Goal: Task Accomplishment & Management: Manage account settings

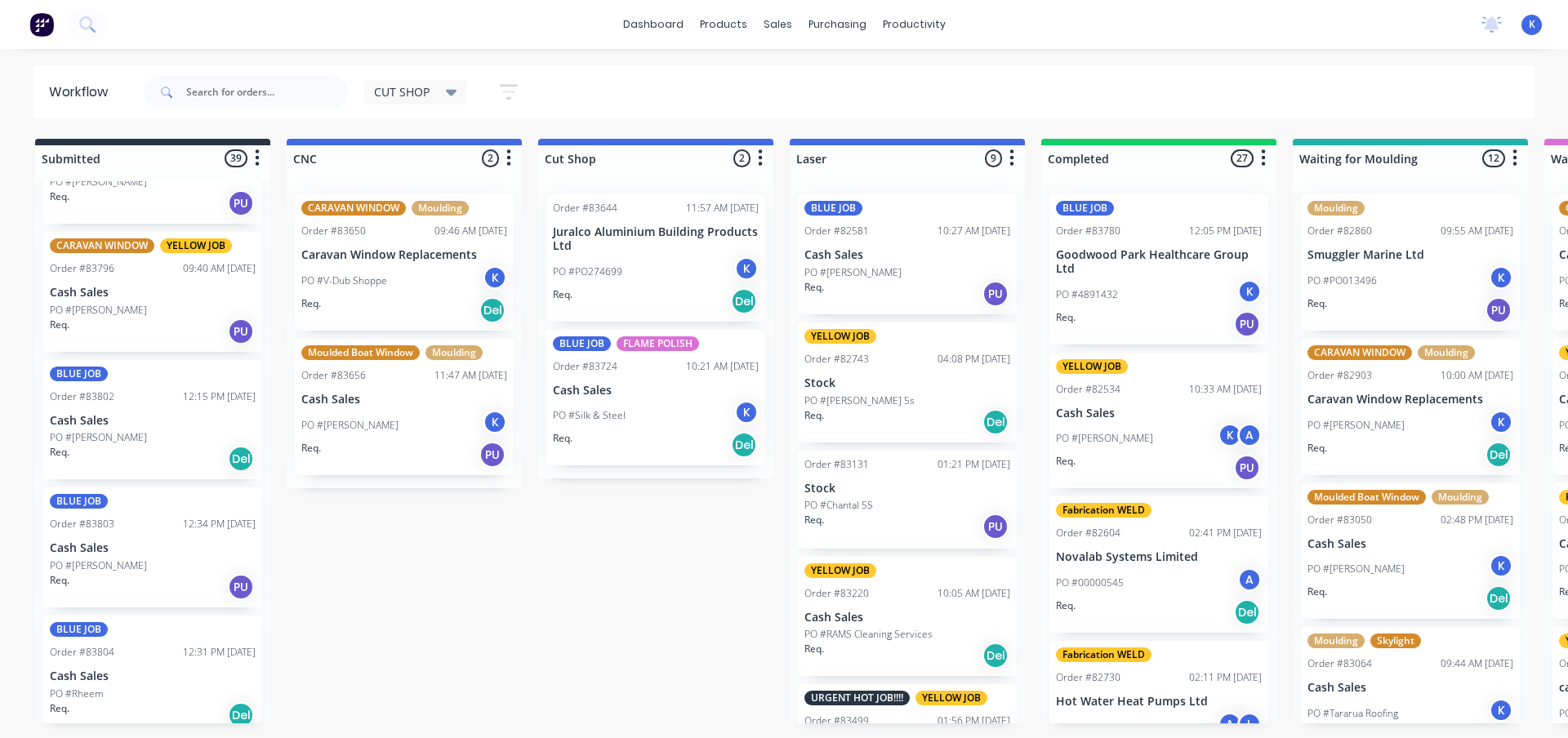
scroll to position [2675, 0]
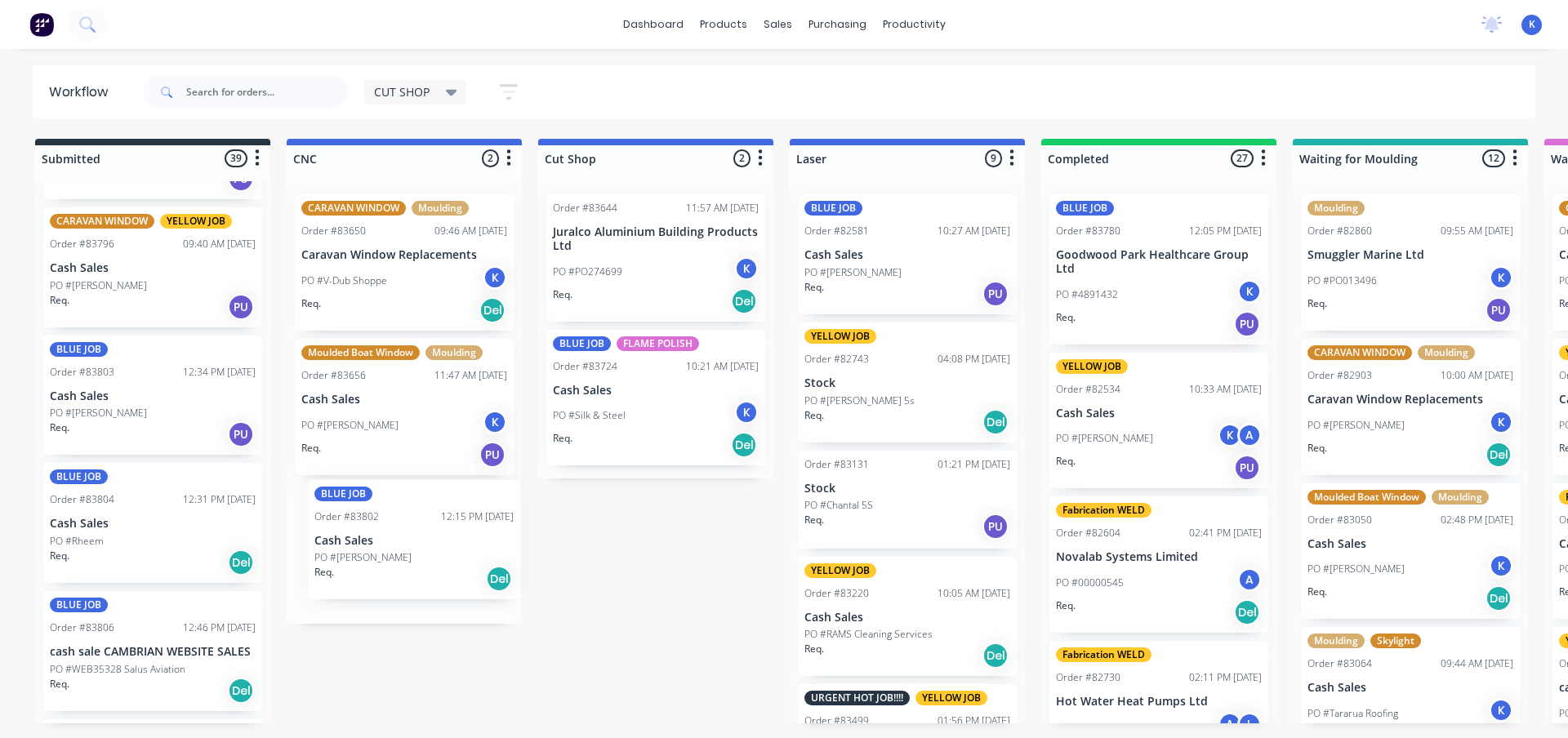
drag, startPoint x: 97, startPoint y: 409, endPoint x: 376, endPoint y: 569, distance: 321.6
click at [352, 547] on p "Cash Sales" at bounding box center [404, 543] width 206 height 13
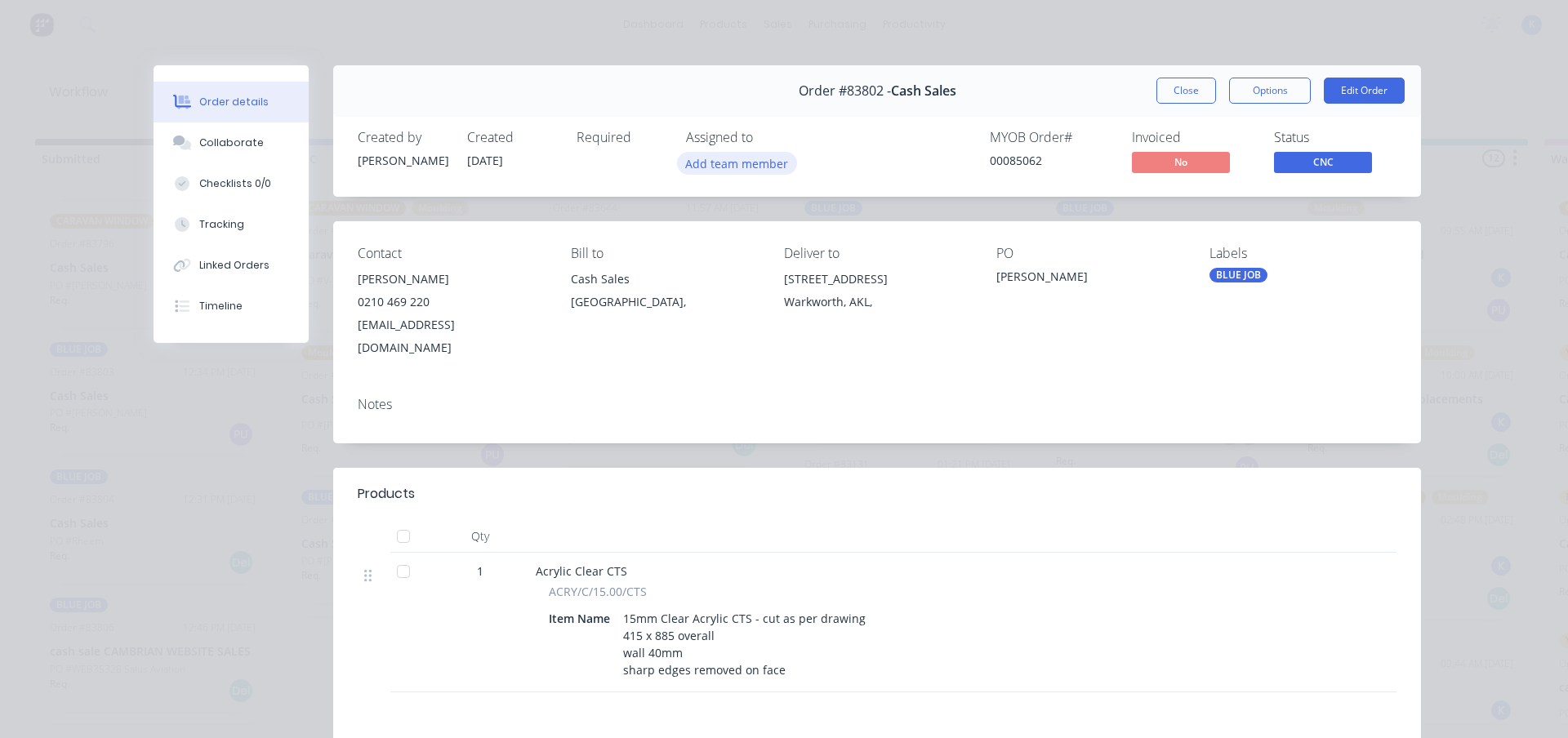
click at [730, 151] on button "Add team member" at bounding box center [737, 162] width 120 height 22
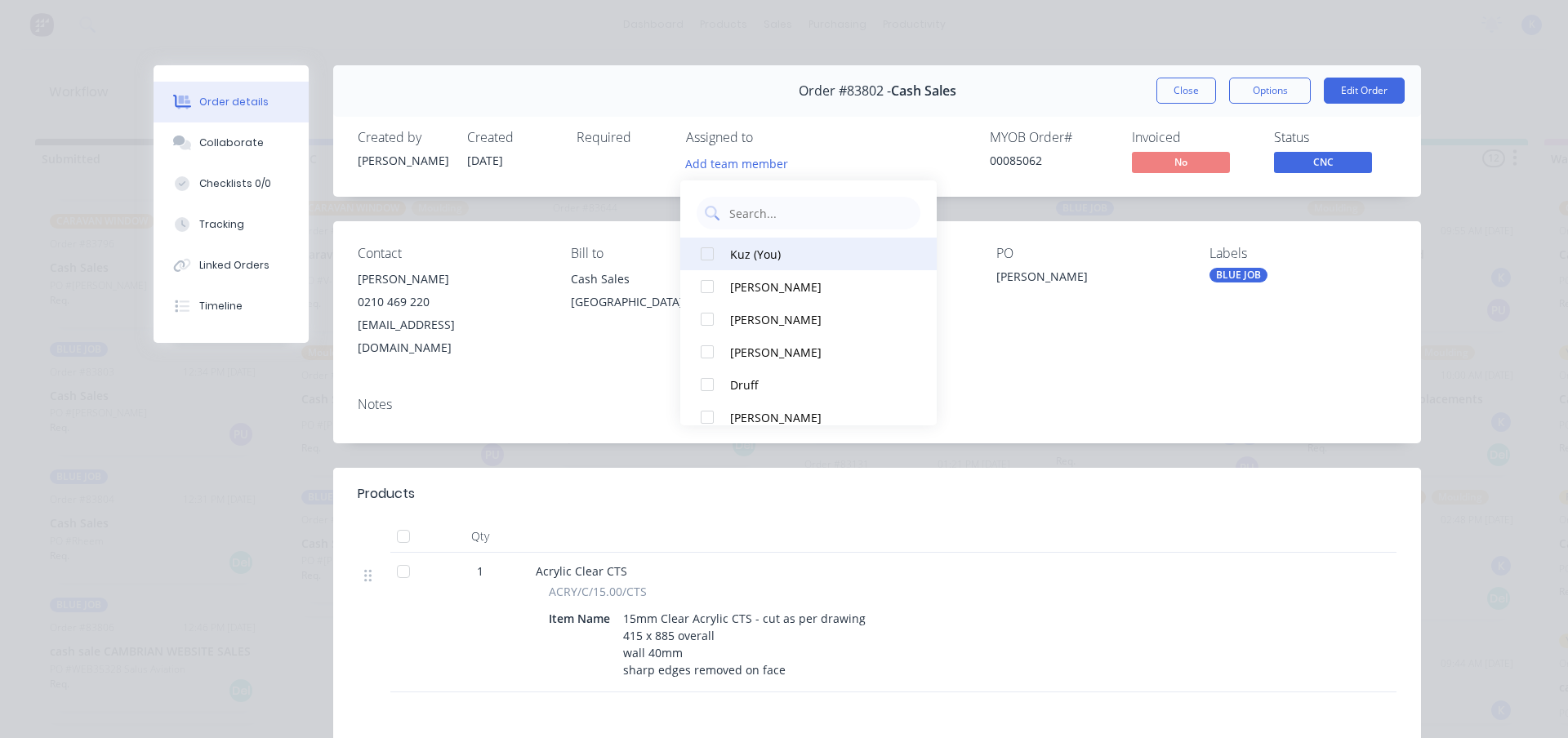
click at [708, 248] on div at bounding box center [708, 254] width 33 height 33
click at [1168, 87] on button "Close" at bounding box center [1186, 90] width 59 height 26
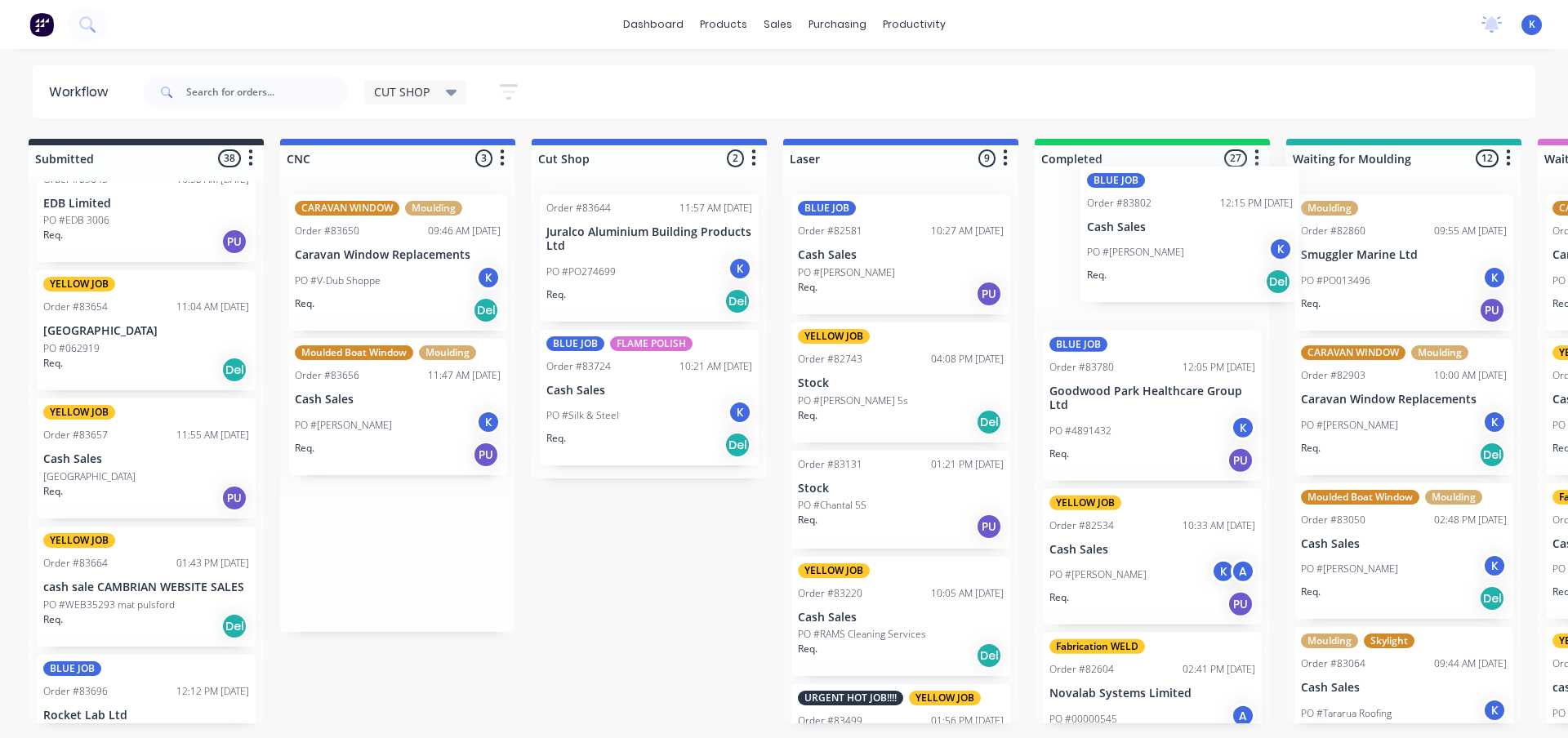
scroll to position [0, 13]
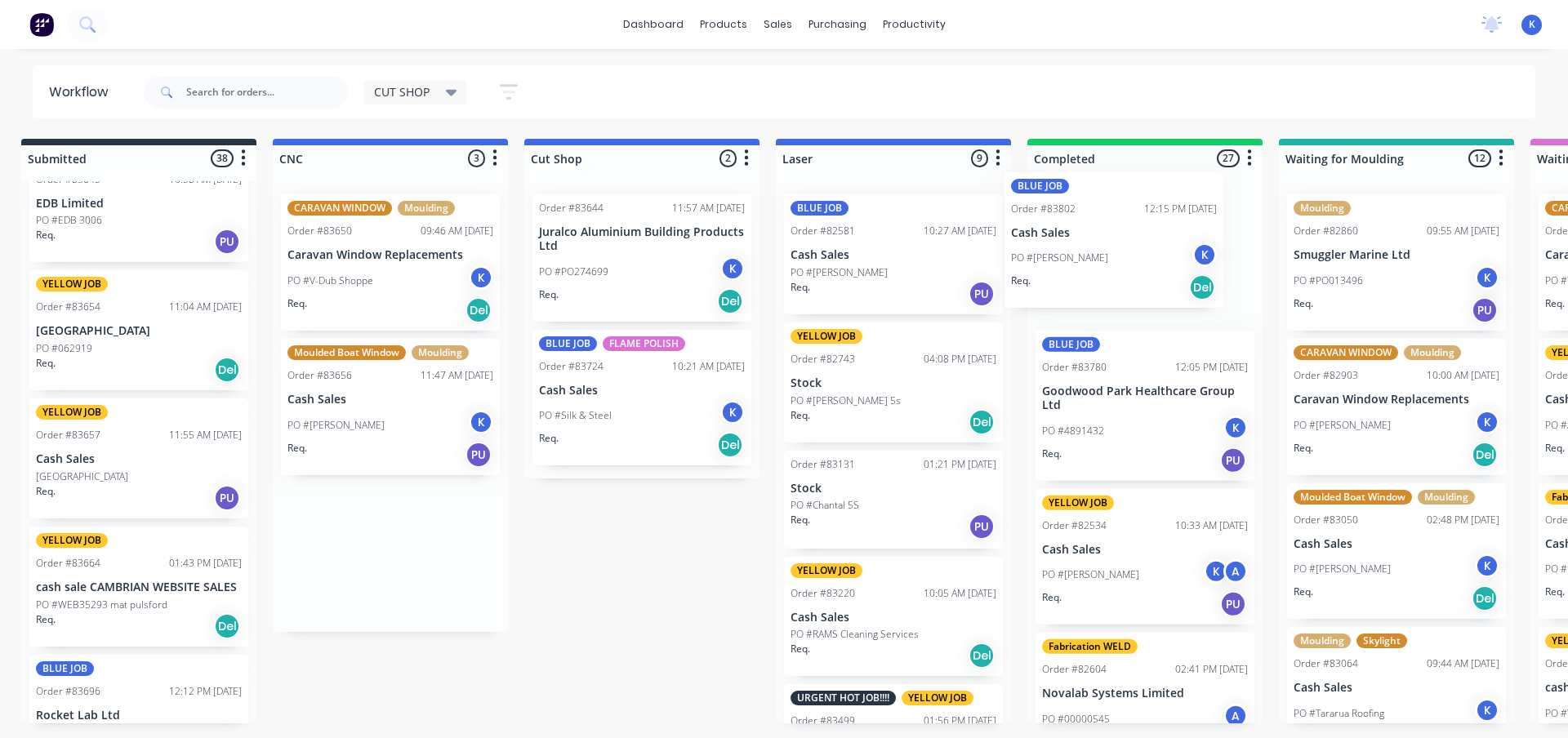
drag, startPoint x: 339, startPoint y: 553, endPoint x: 1054, endPoint y: 246, distance: 778.1
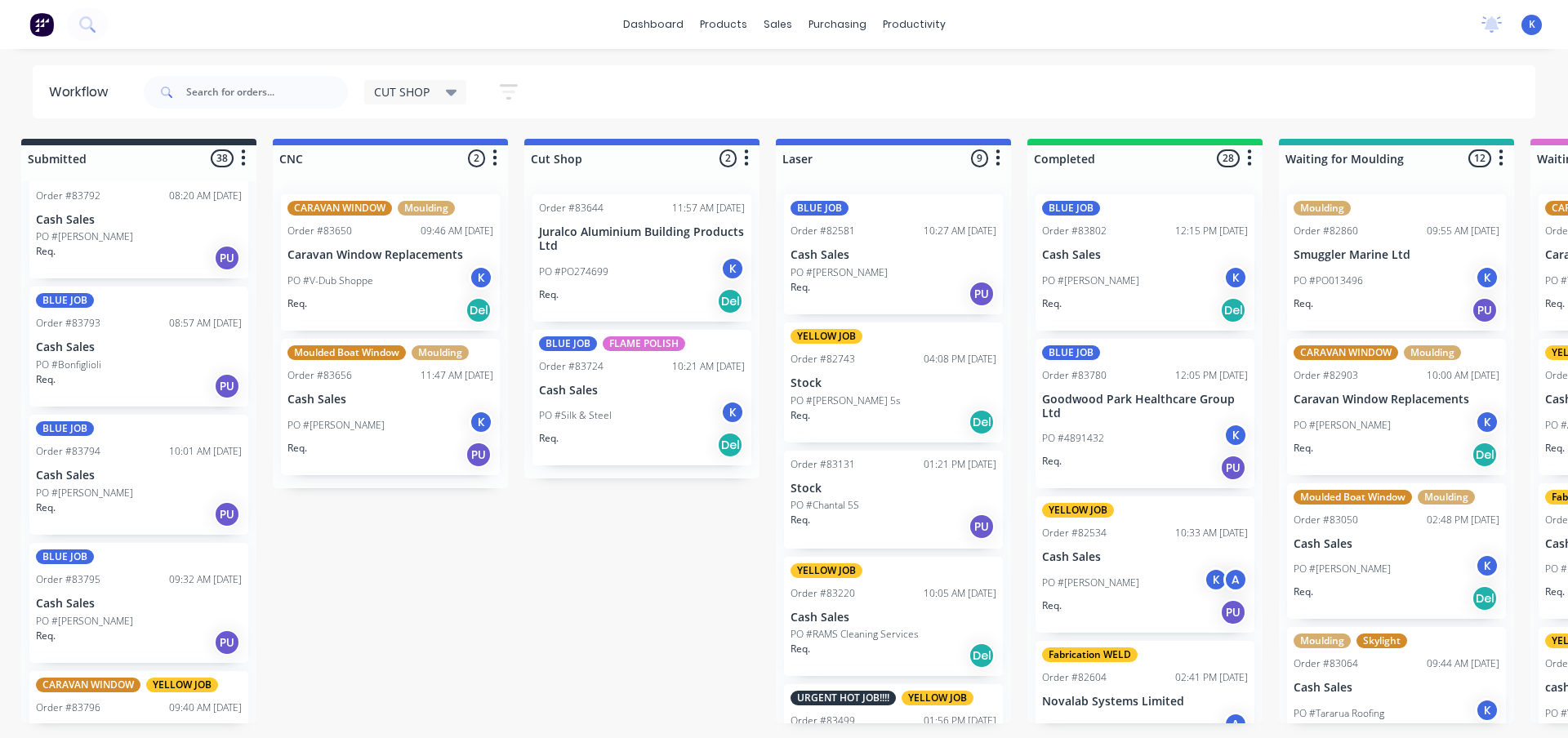
scroll to position [2431, 0]
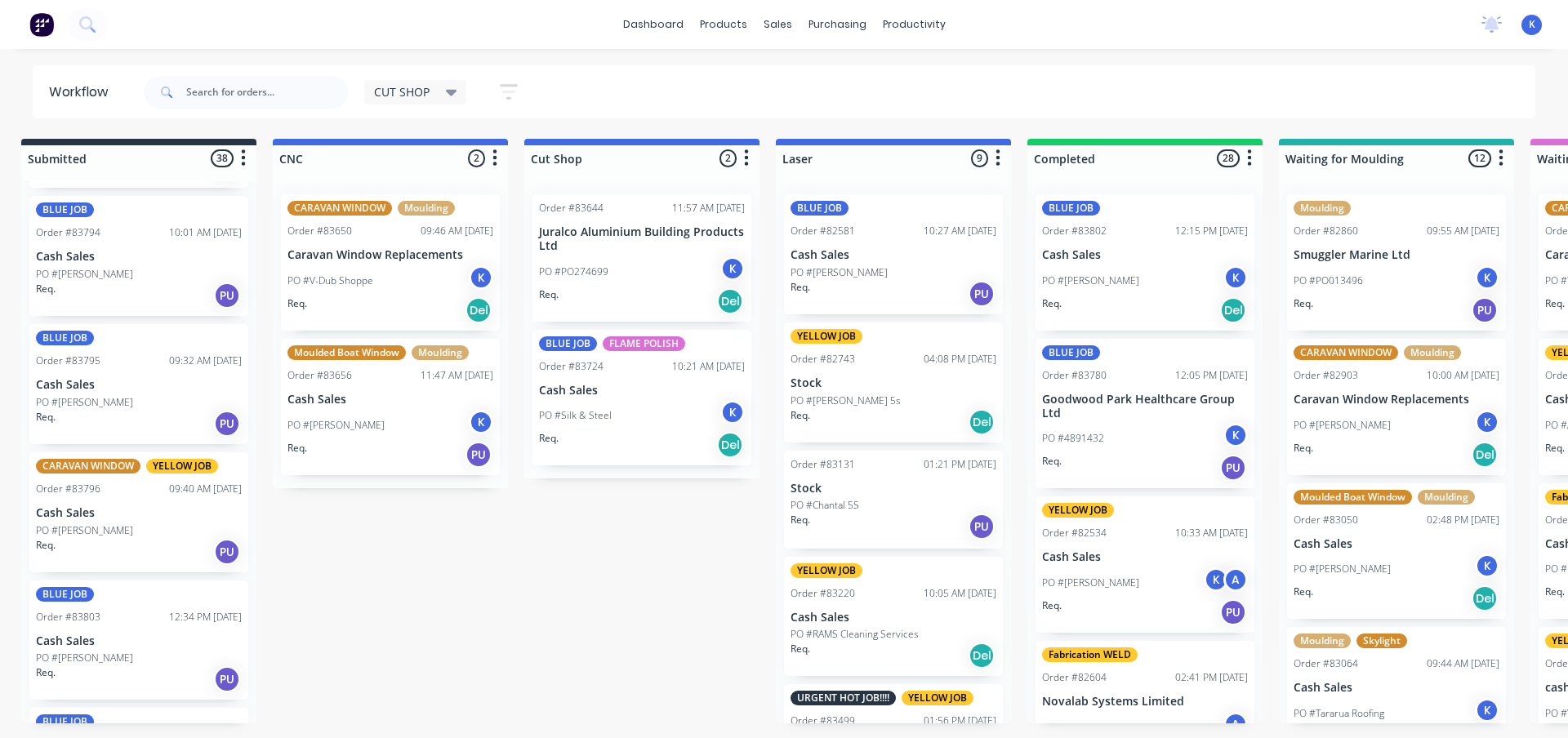
click at [71, 404] on p "PO #[PERSON_NAME]" at bounding box center [83, 402] width 97 height 14
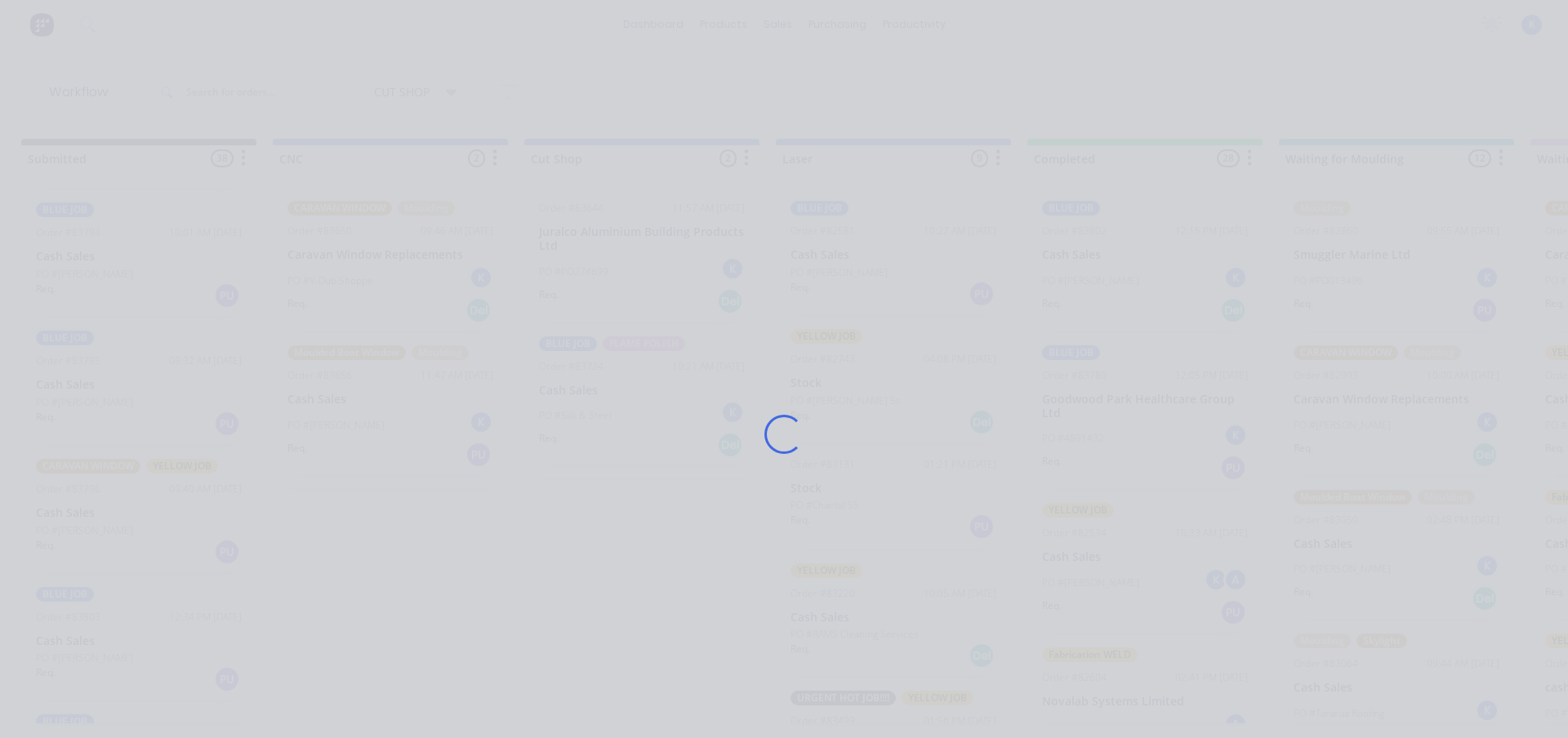
click at [69, 404] on div "Loading..." at bounding box center [784, 369] width 1568 height 738
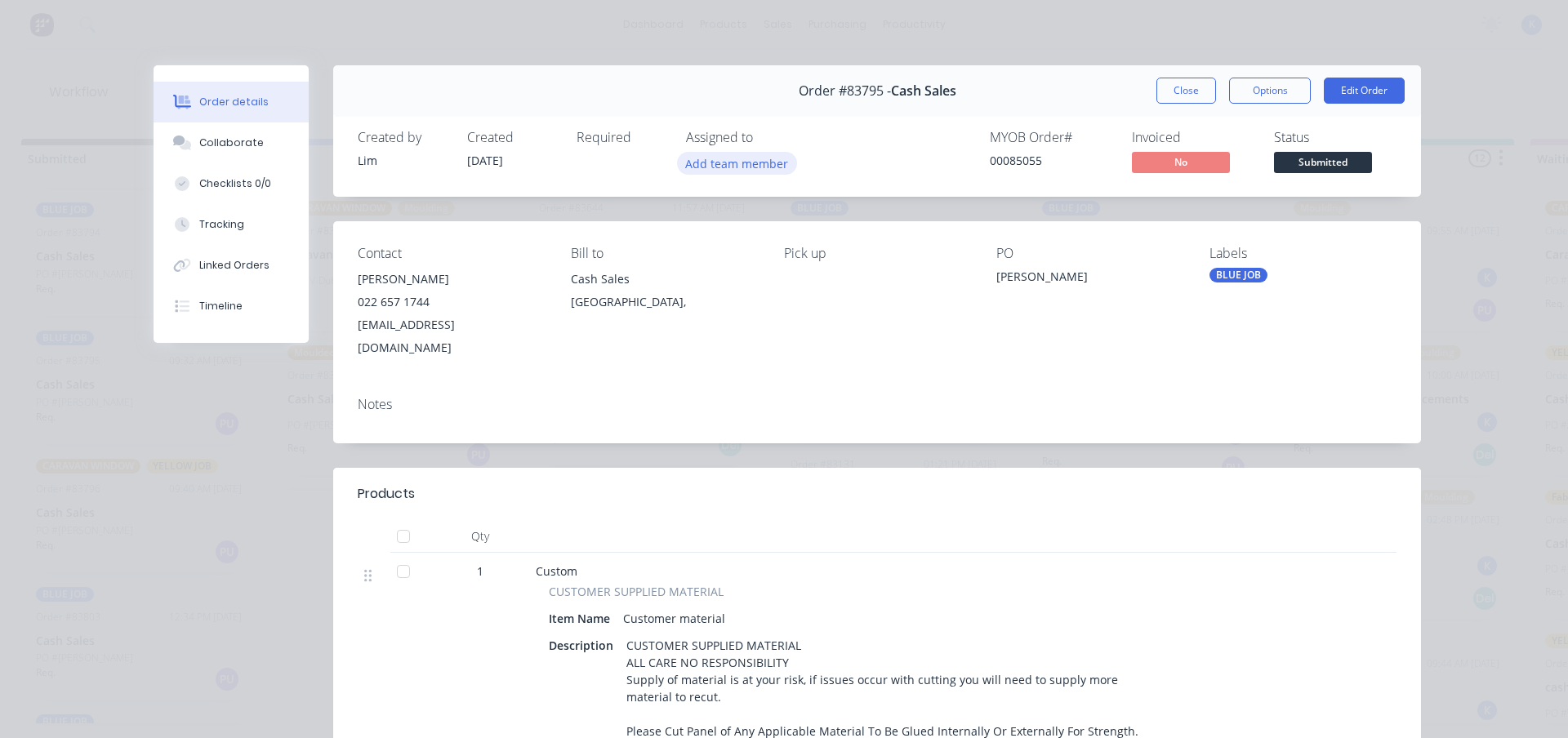
click at [711, 156] on button "Add team member" at bounding box center [737, 162] width 120 height 22
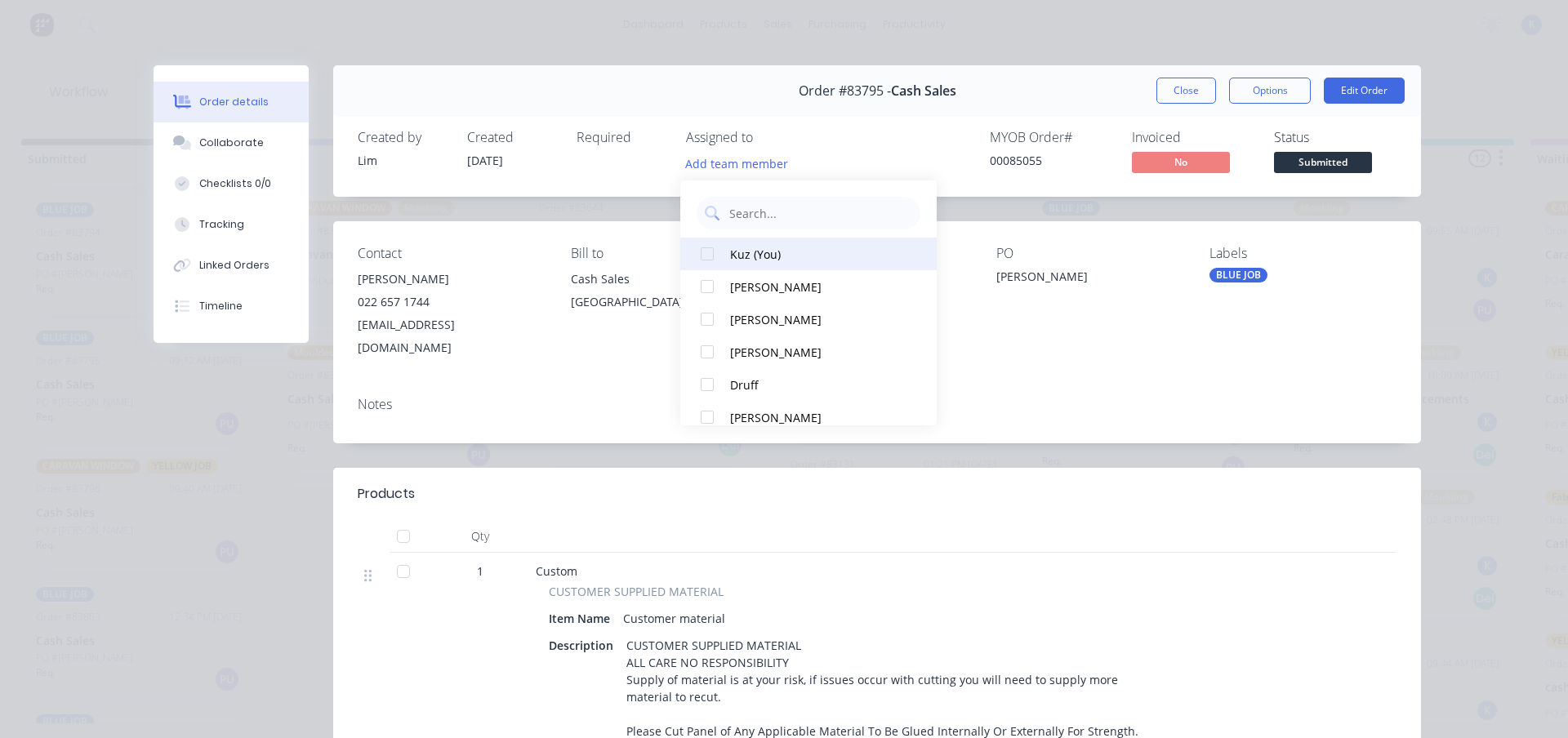
click at [741, 248] on div "Kuz (You)" at bounding box center [816, 254] width 173 height 17
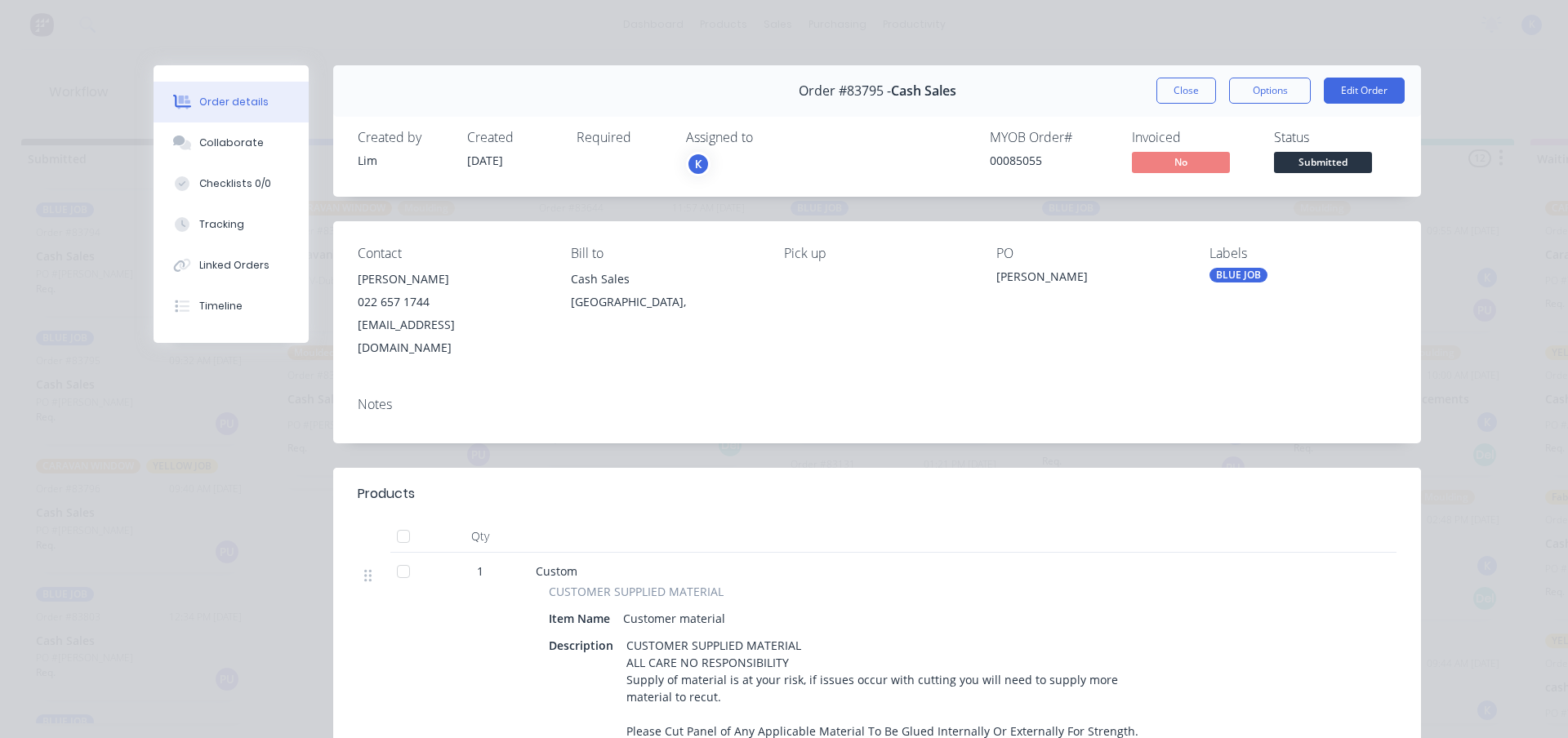
drag, startPoint x: 1181, startPoint y: 80, endPoint x: 1162, endPoint y: 92, distance: 22.5
click at [1177, 87] on button "Close" at bounding box center [1186, 90] width 59 height 26
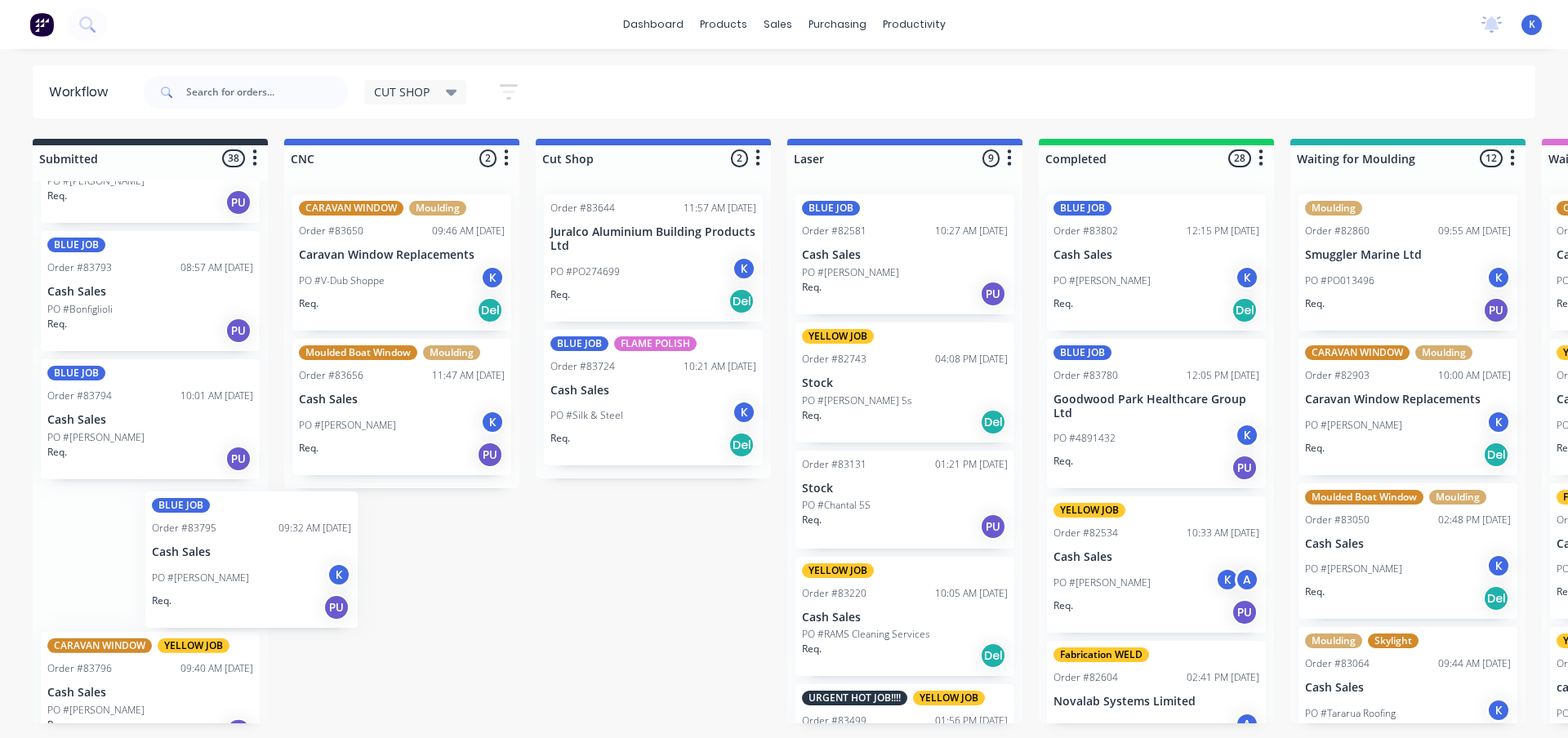
scroll to position [0, 0]
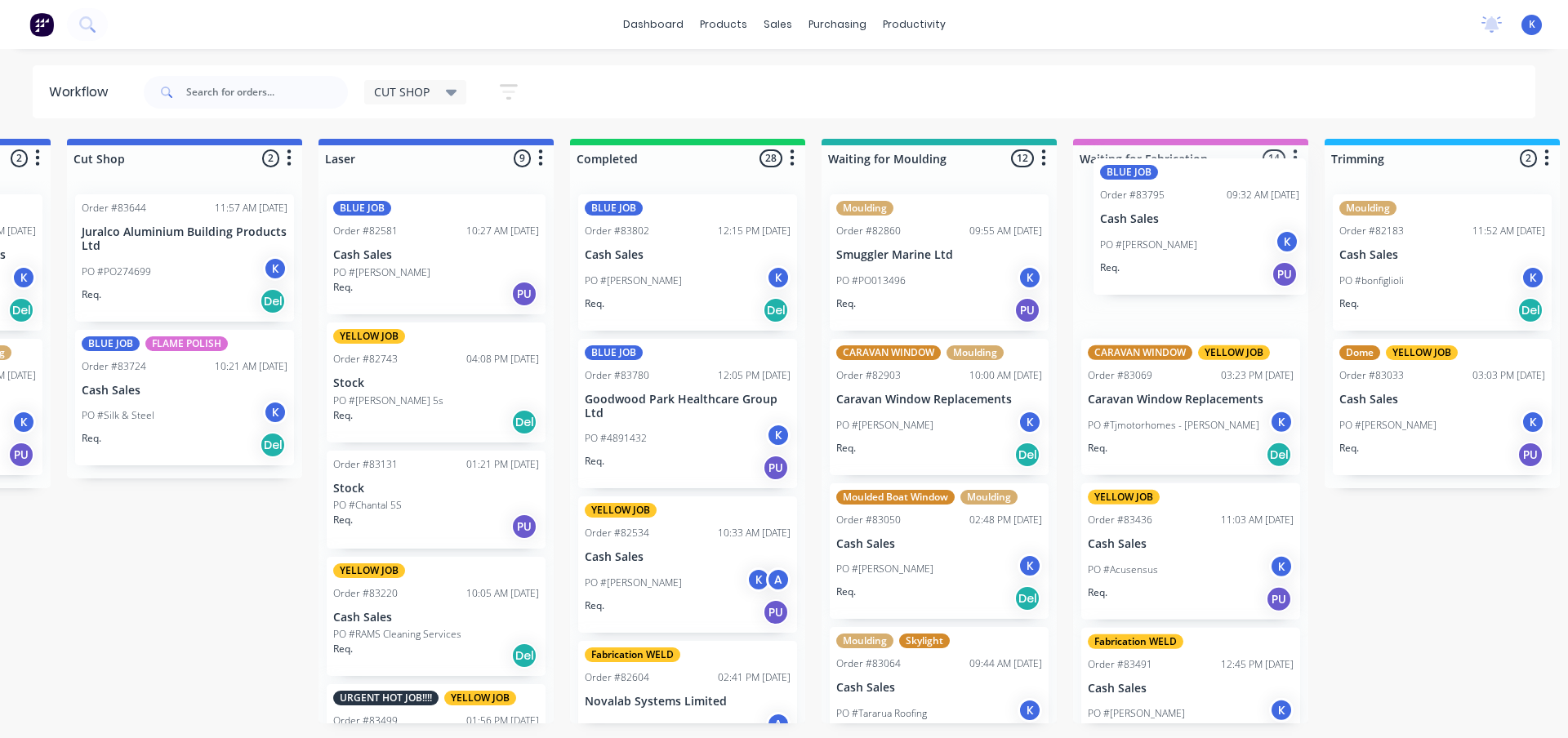
drag, startPoint x: 65, startPoint y: 550, endPoint x: 1122, endPoint y: 234, distance: 1103.2
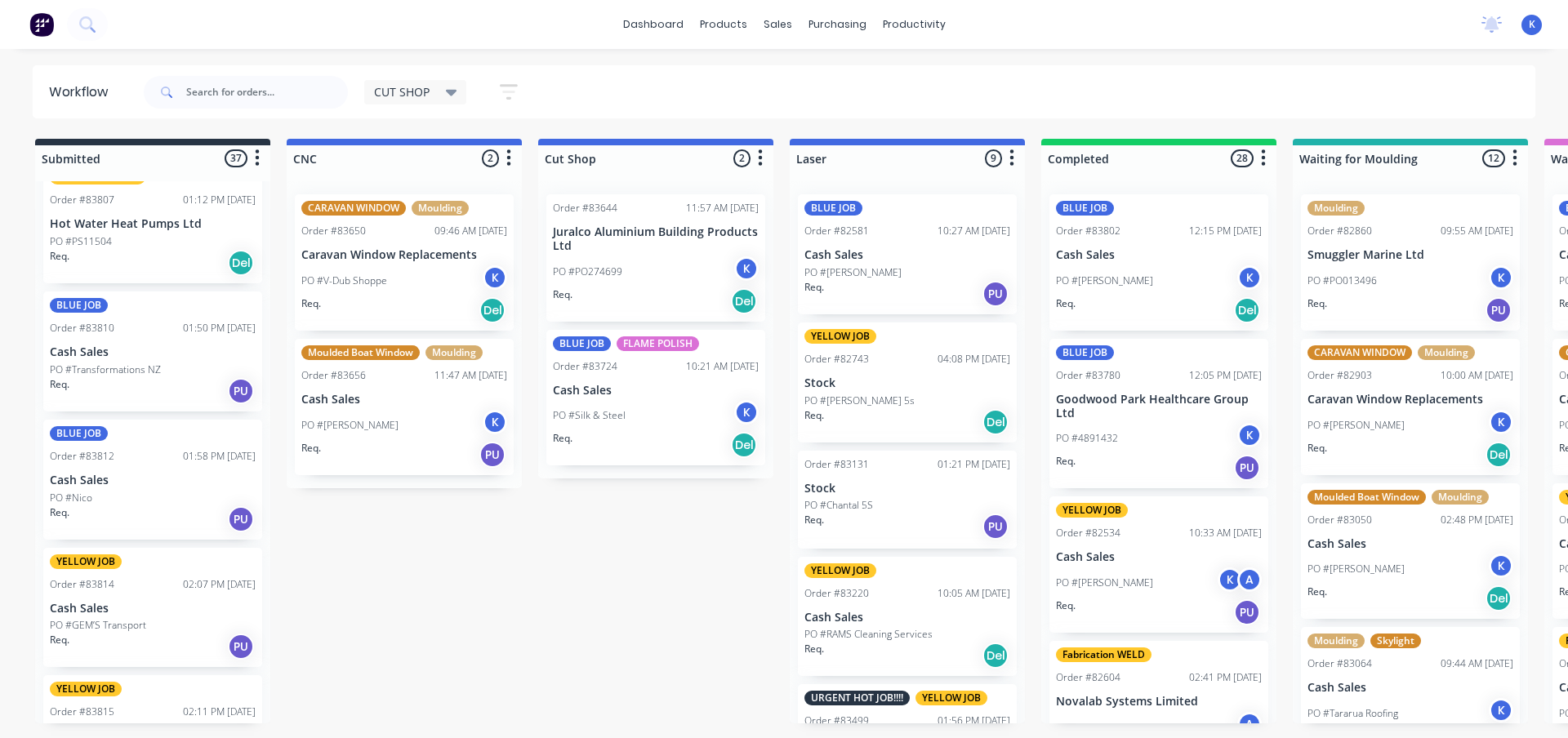
scroll to position [3410, 0]
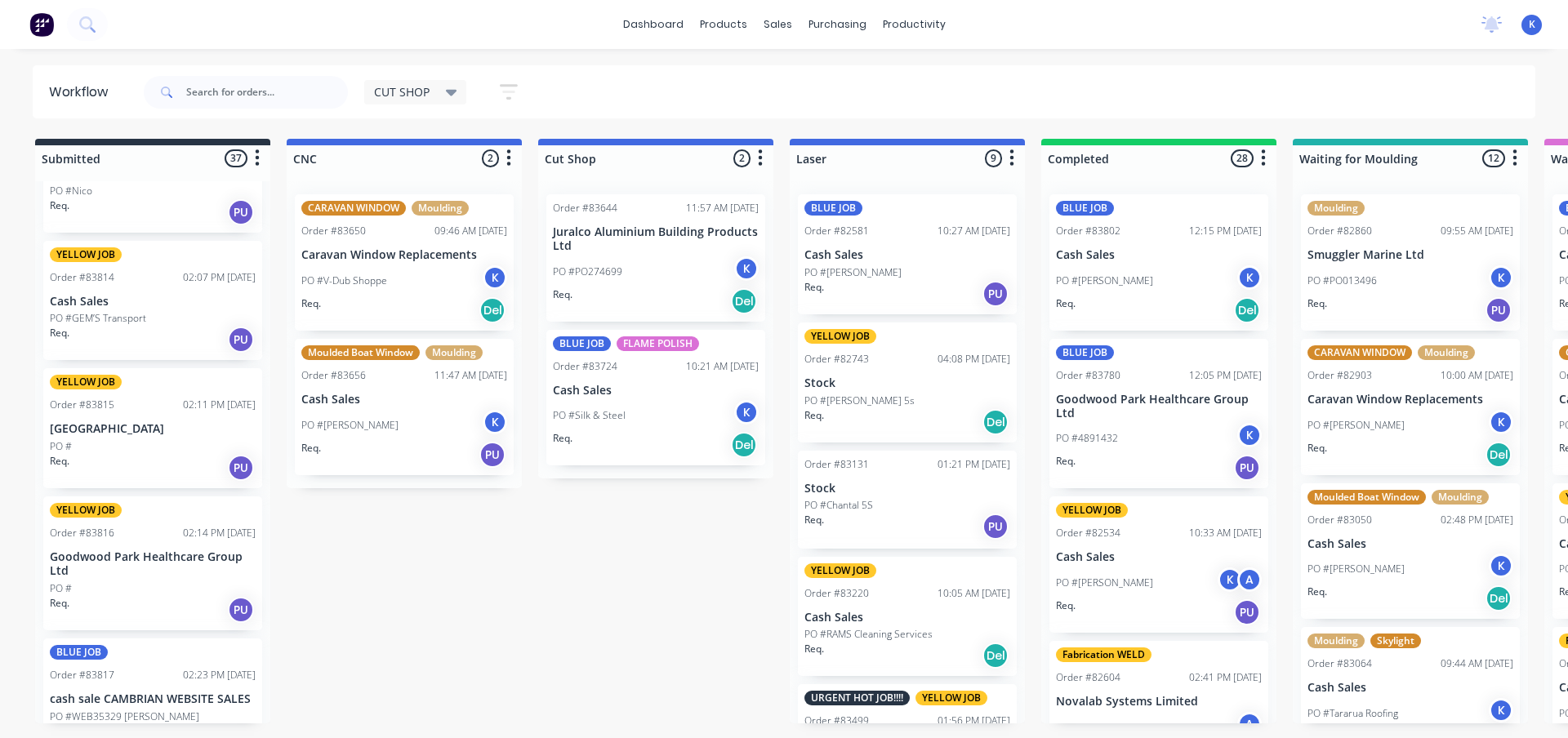
click at [111, 565] on p "Goodwood Park Healthcare Group Ltd" at bounding box center [152, 564] width 206 height 28
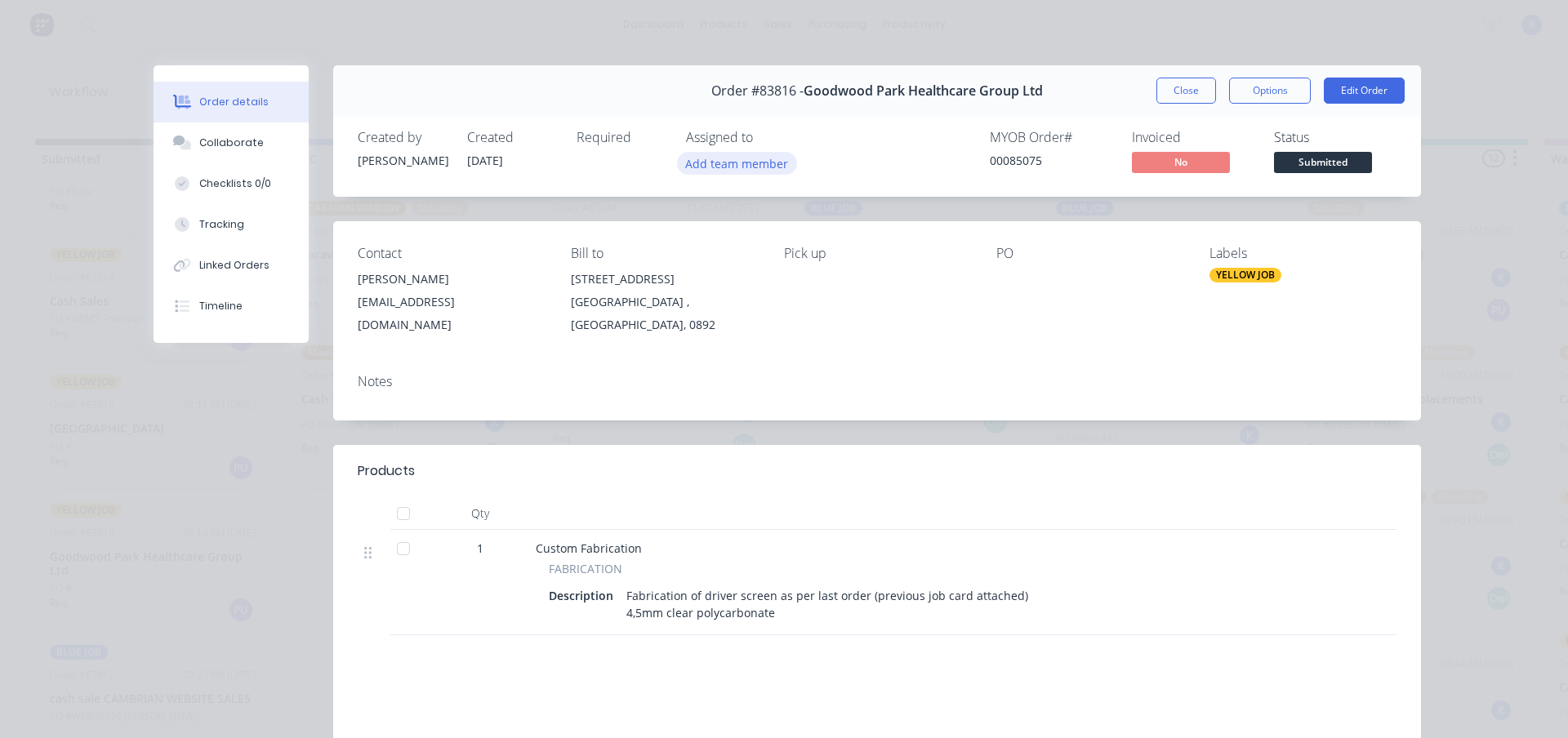
click at [740, 165] on button "Add team member" at bounding box center [737, 162] width 120 height 22
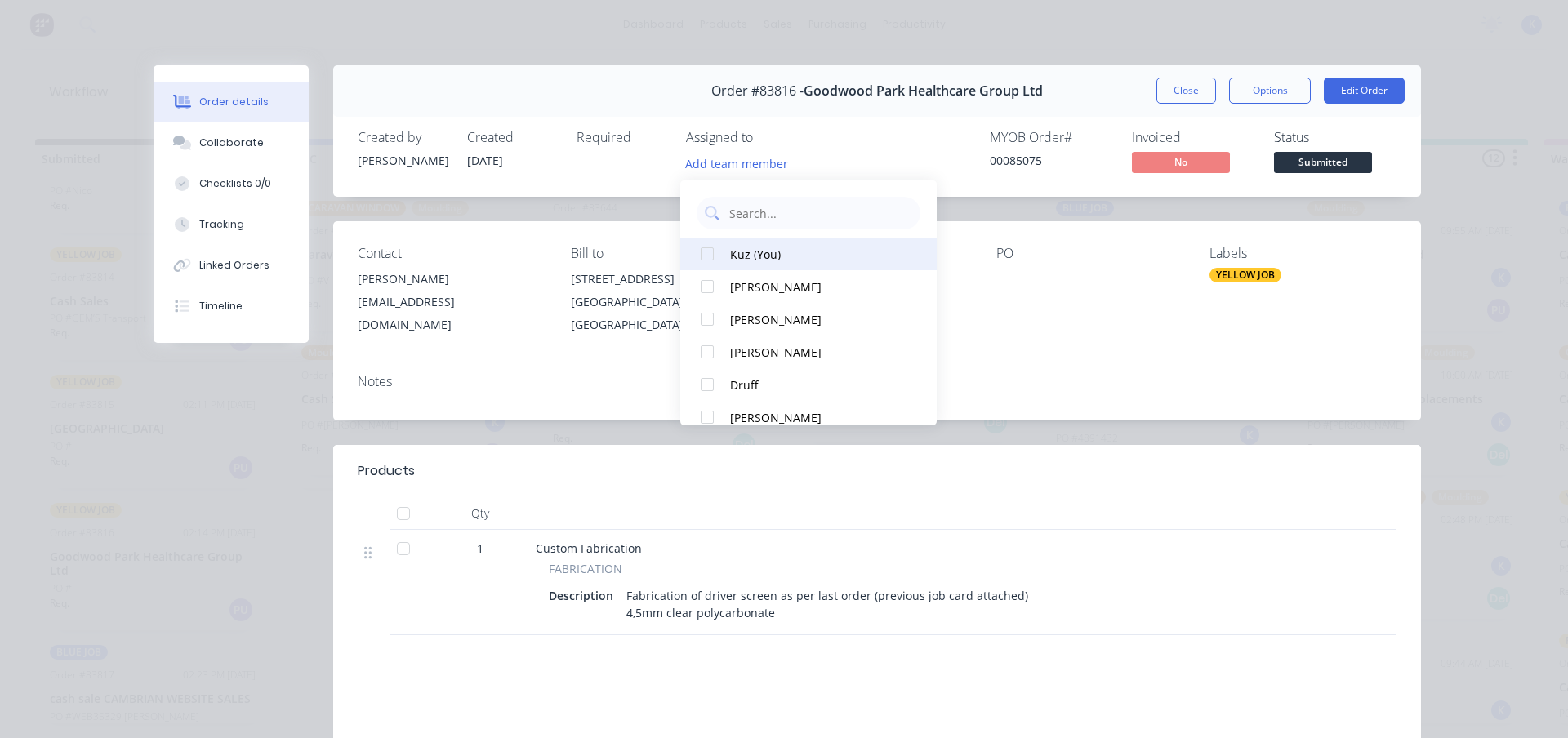
click at [712, 250] on div at bounding box center [708, 254] width 33 height 33
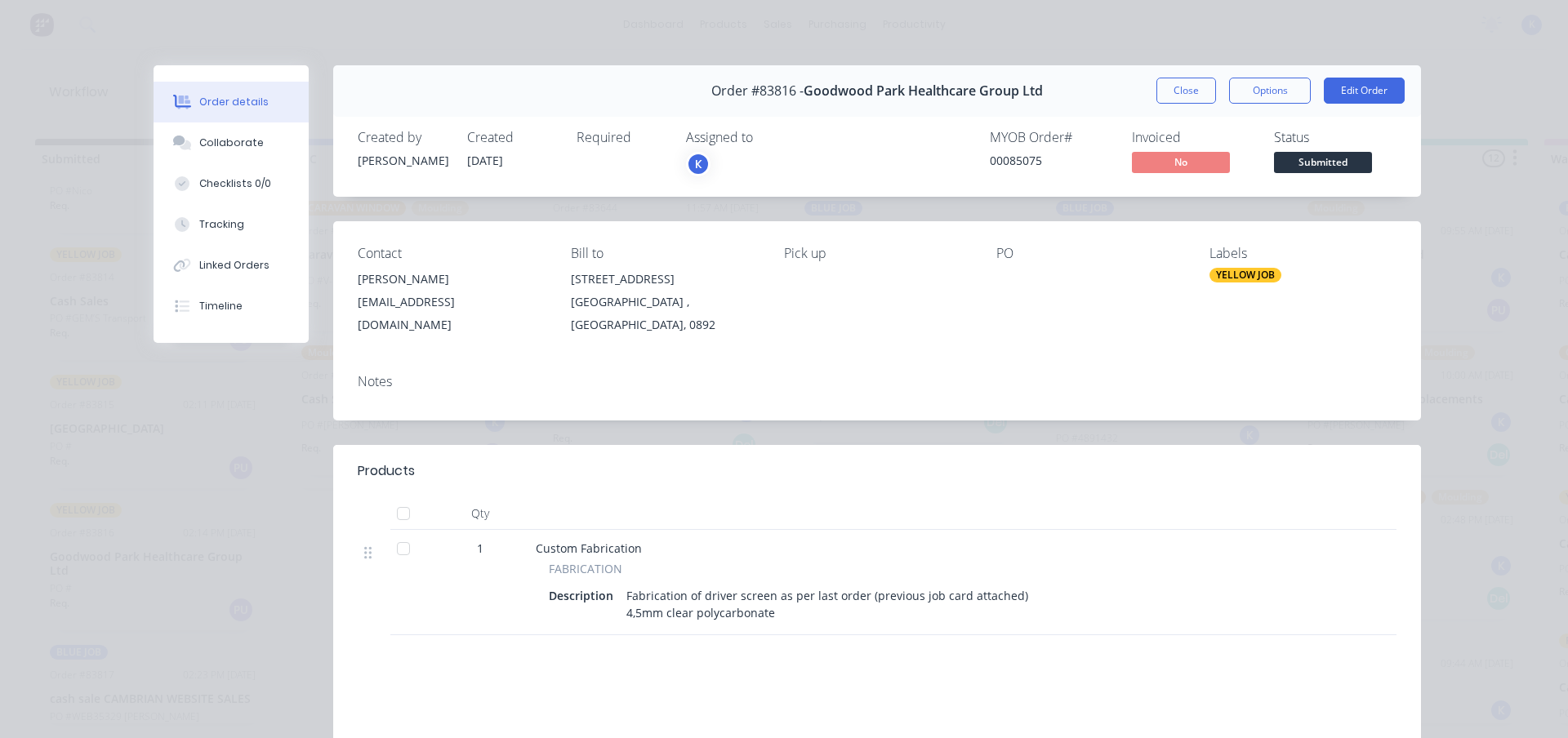
drag, startPoint x: 1198, startPoint y: 91, endPoint x: 1182, endPoint y: 101, distance: 18.9
click at [1192, 94] on button "Close" at bounding box center [1186, 90] width 59 height 26
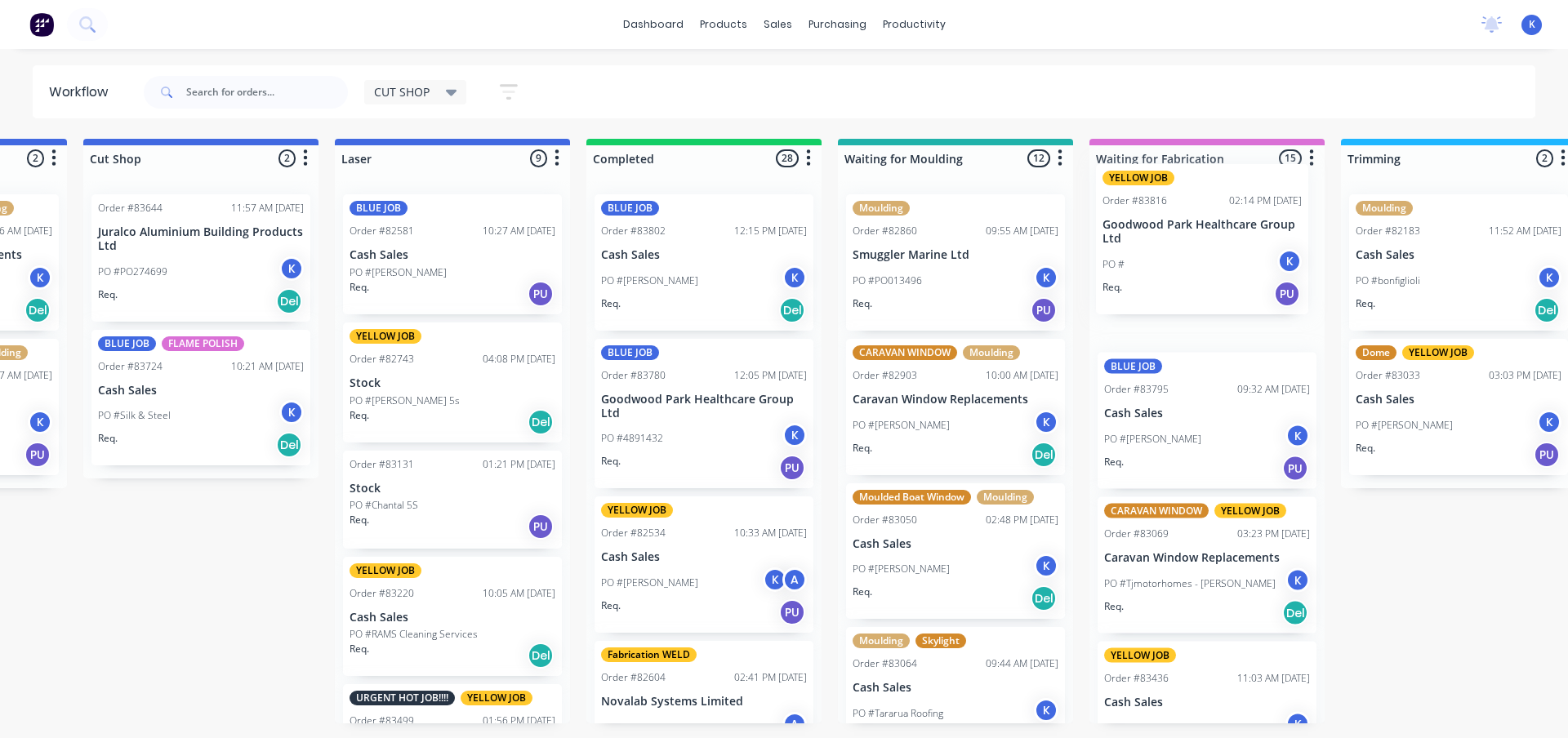
scroll to position [0, 458]
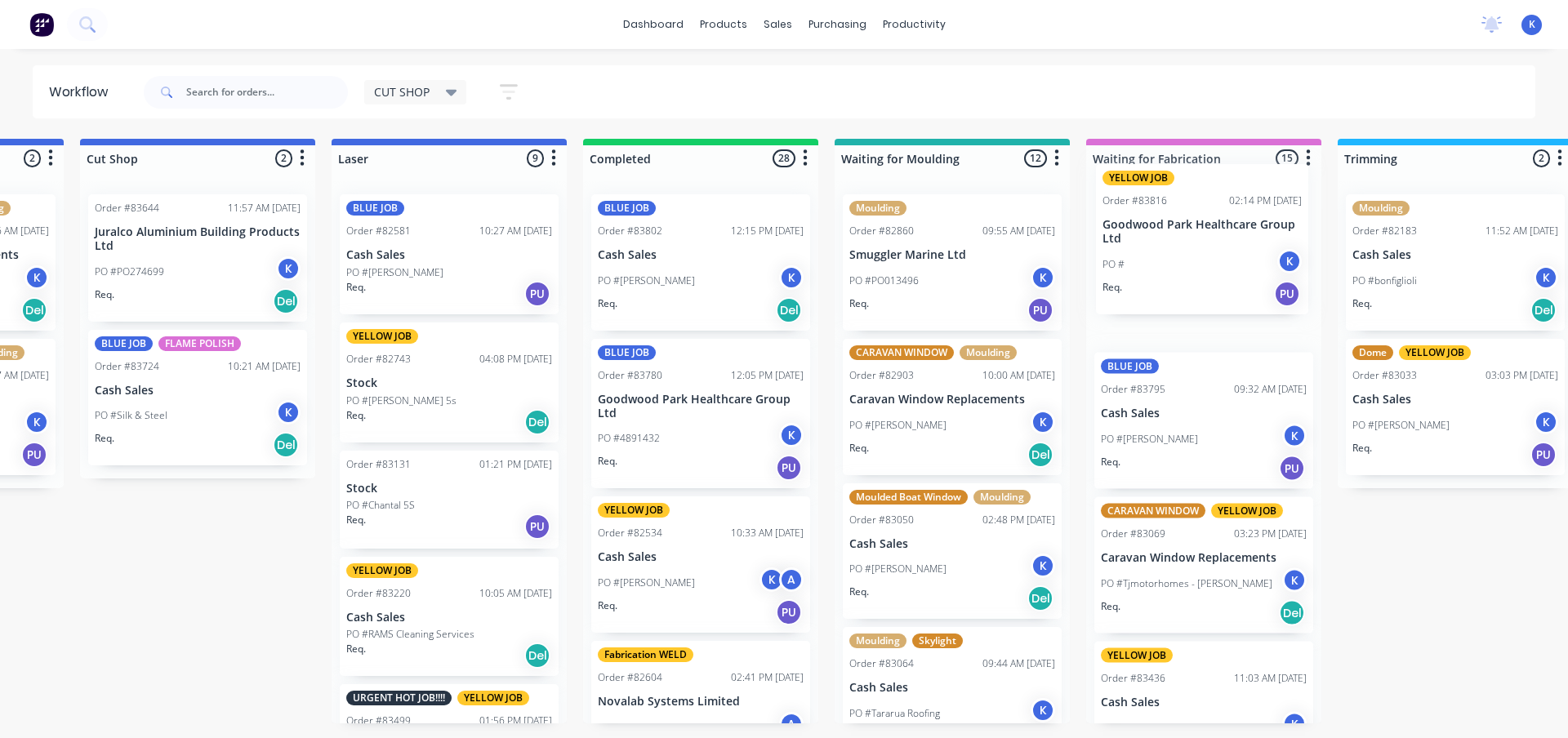
drag, startPoint x: 87, startPoint y: 394, endPoint x: 1144, endPoint y: 225, distance: 1070.4
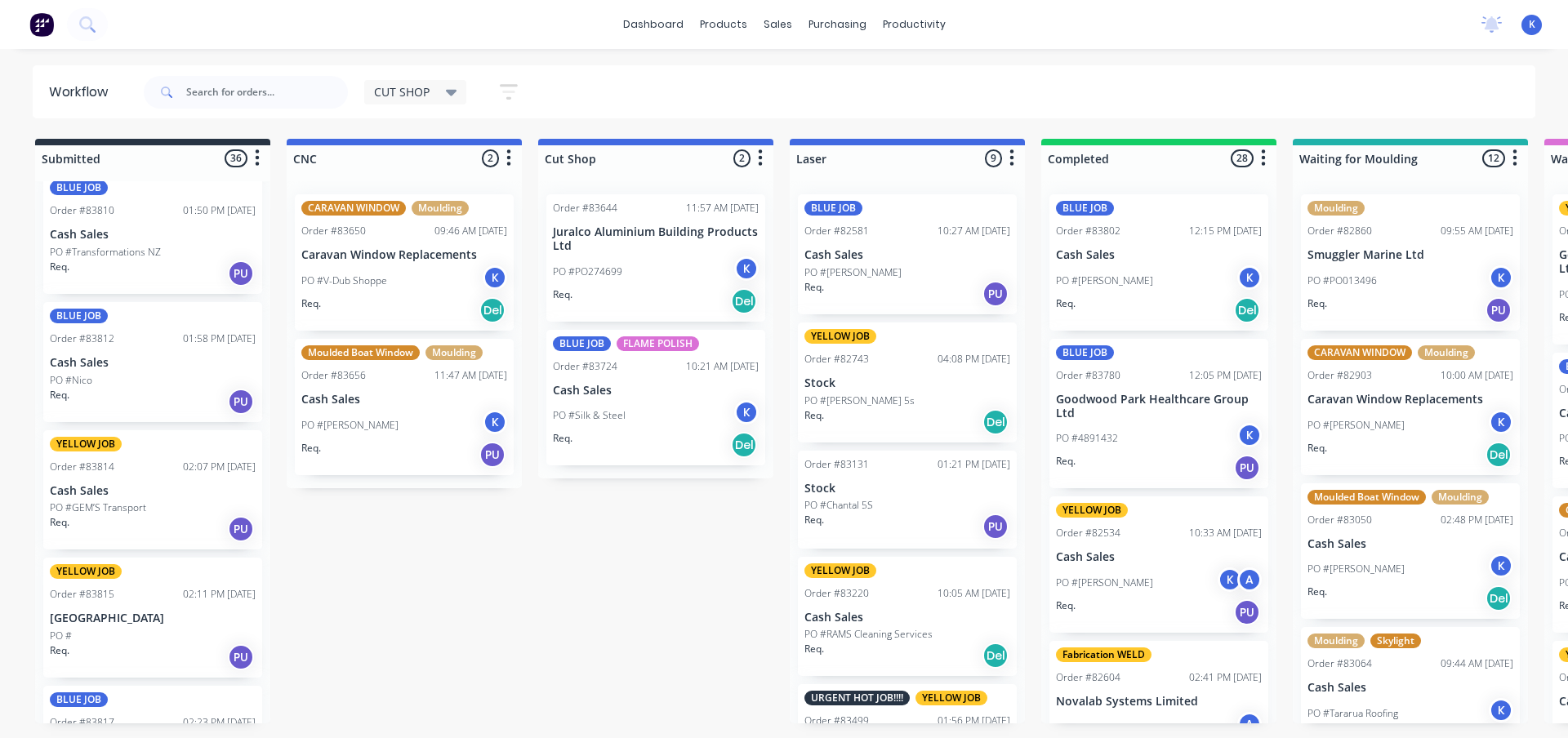
scroll to position [3002, 0]
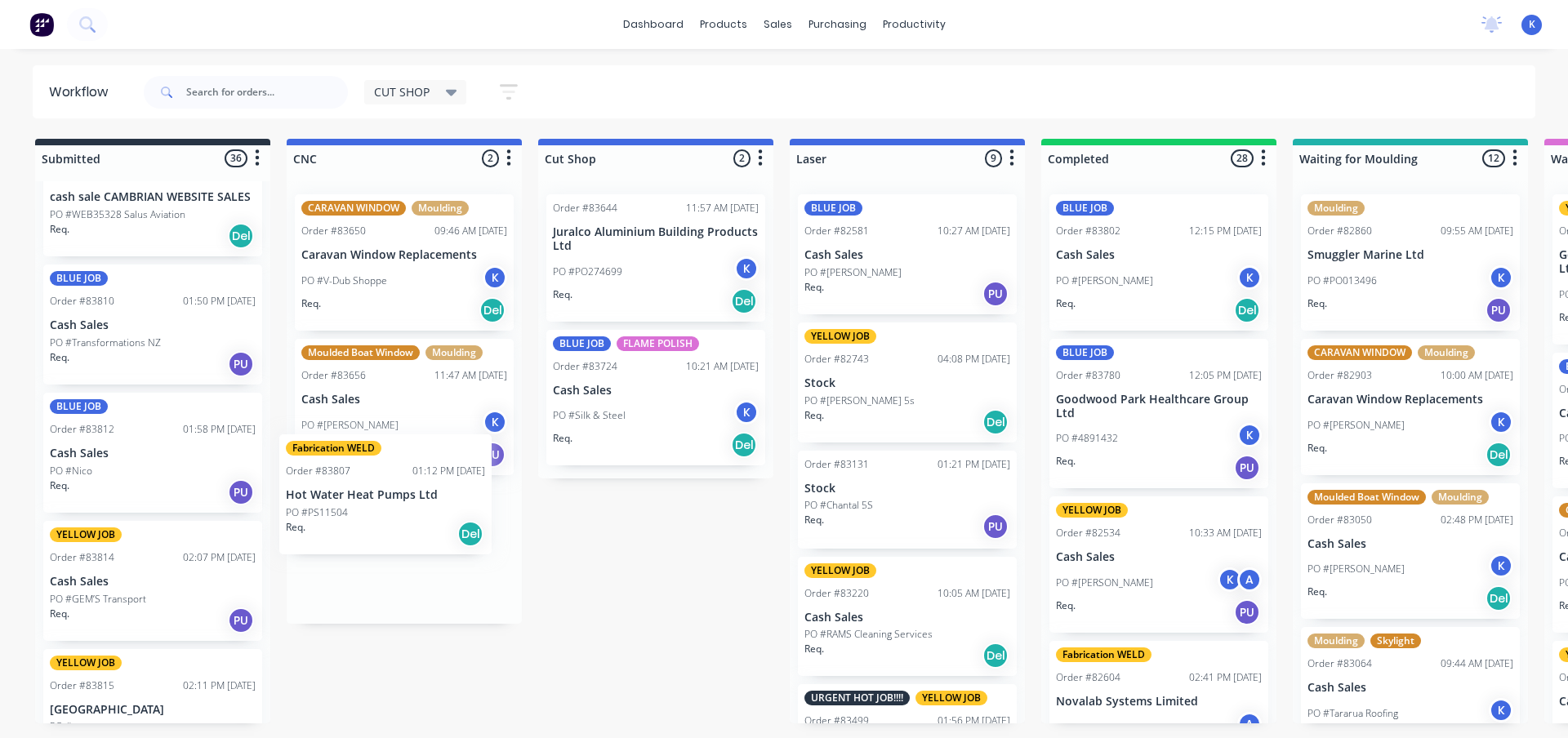
drag, startPoint x: 85, startPoint y: 324, endPoint x: 324, endPoint y: 497, distance: 295.0
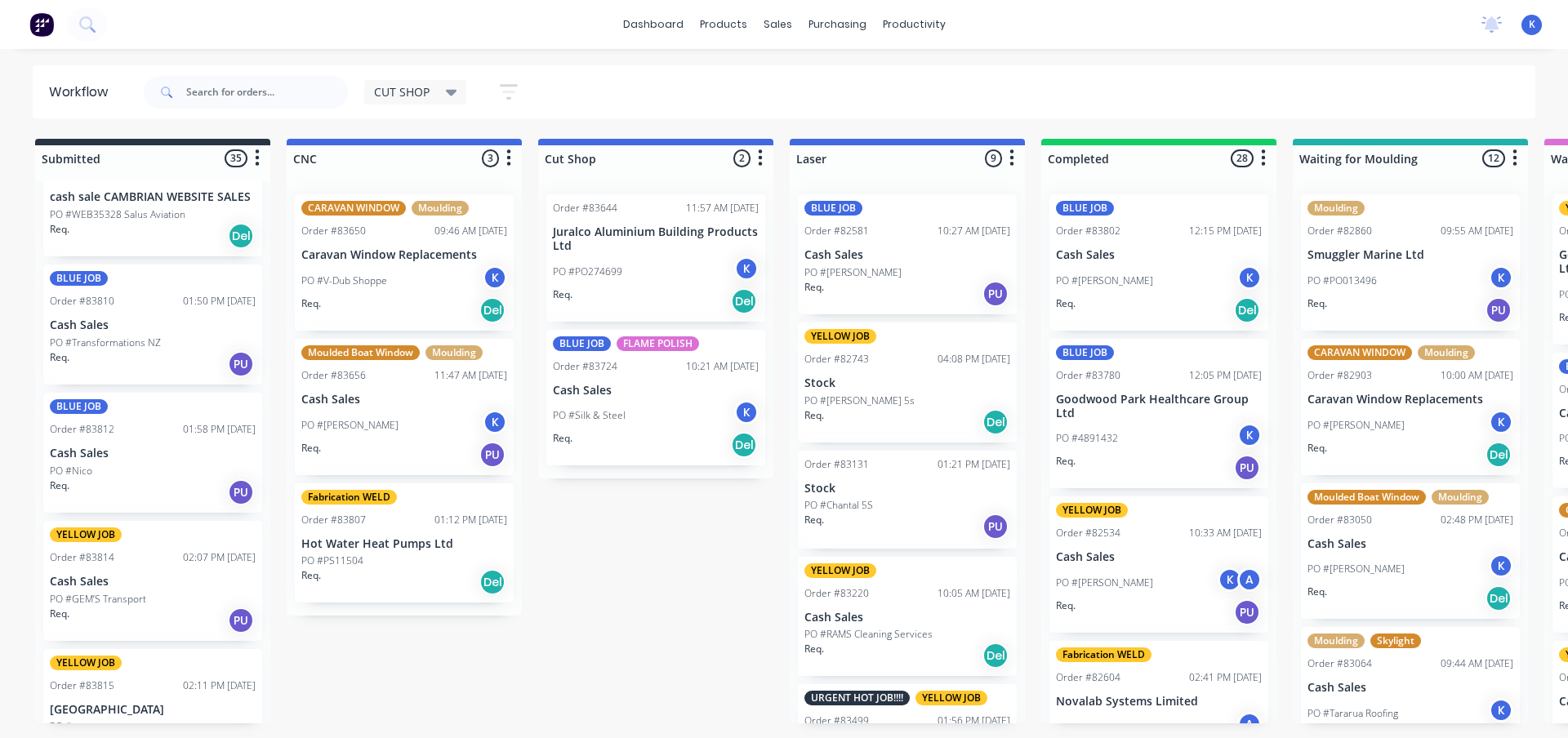
click at [372, 533] on div "Fabrication WELD Order #83807 01:12 PM [DATE] Hot Water Heat Pumps Ltd PO #PS11…" at bounding box center [404, 542] width 219 height 120
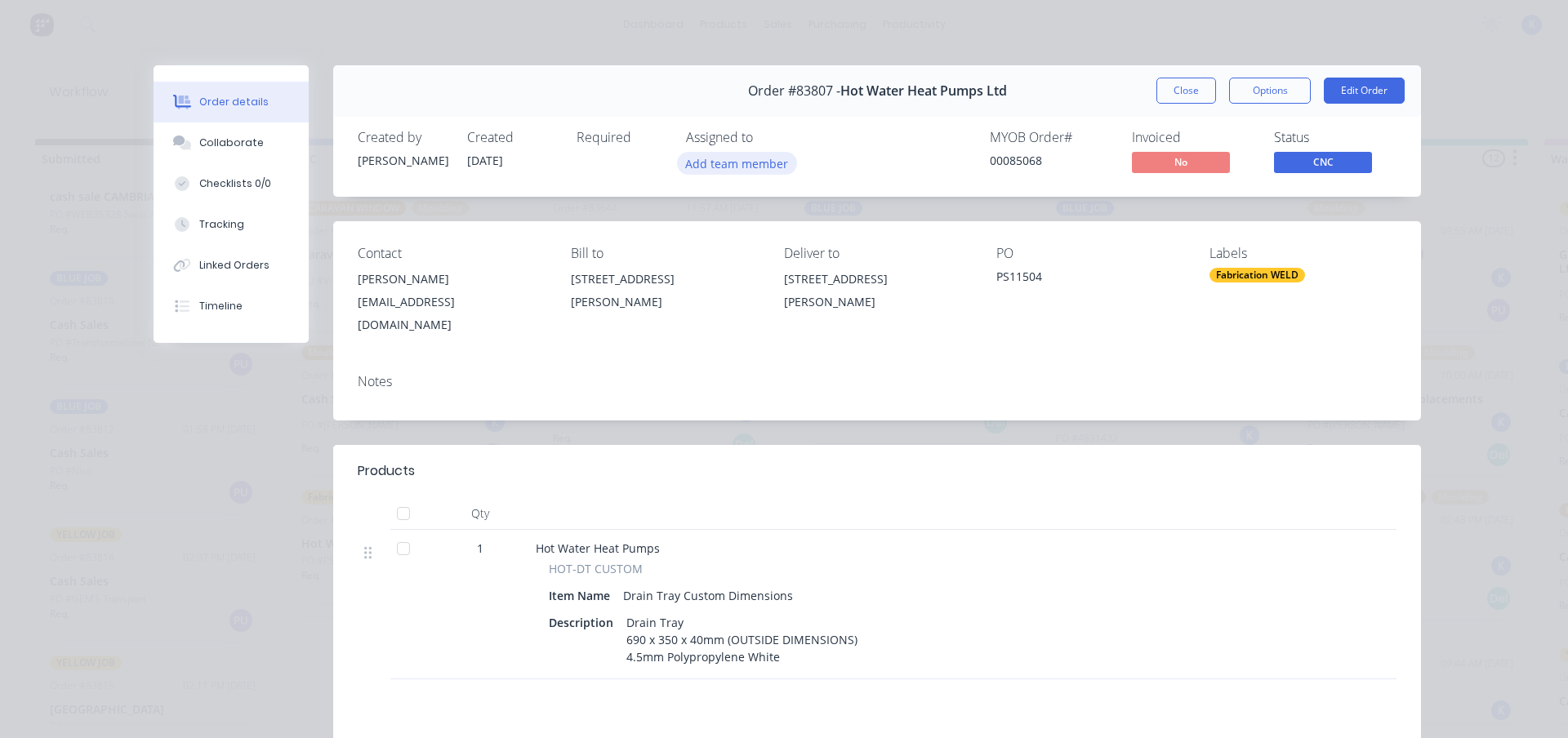
click at [737, 157] on button "Add team member" at bounding box center [737, 162] width 120 height 22
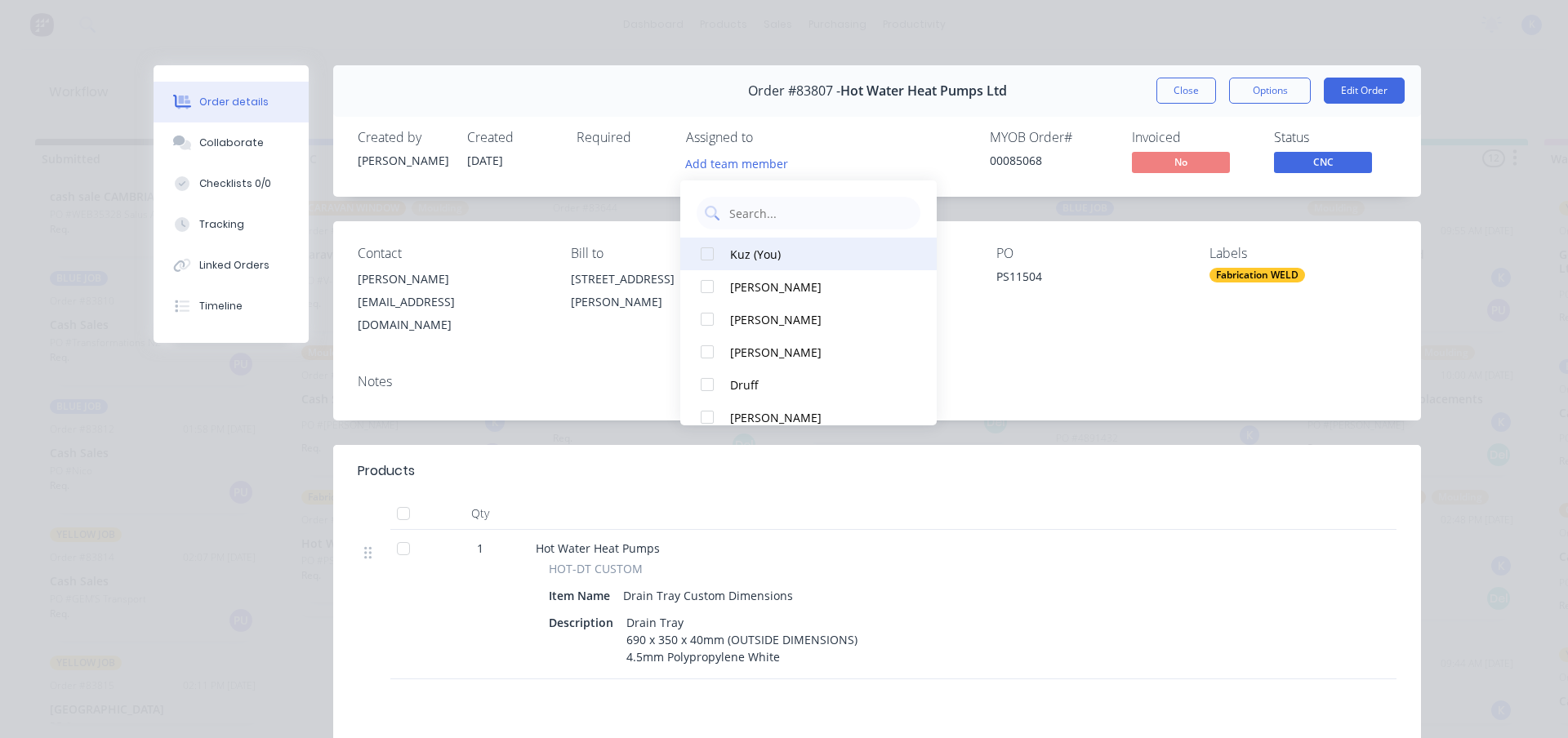
drag, startPoint x: 707, startPoint y: 259, endPoint x: 724, endPoint y: 254, distance: 17.7
click at [707, 258] on div at bounding box center [708, 254] width 33 height 33
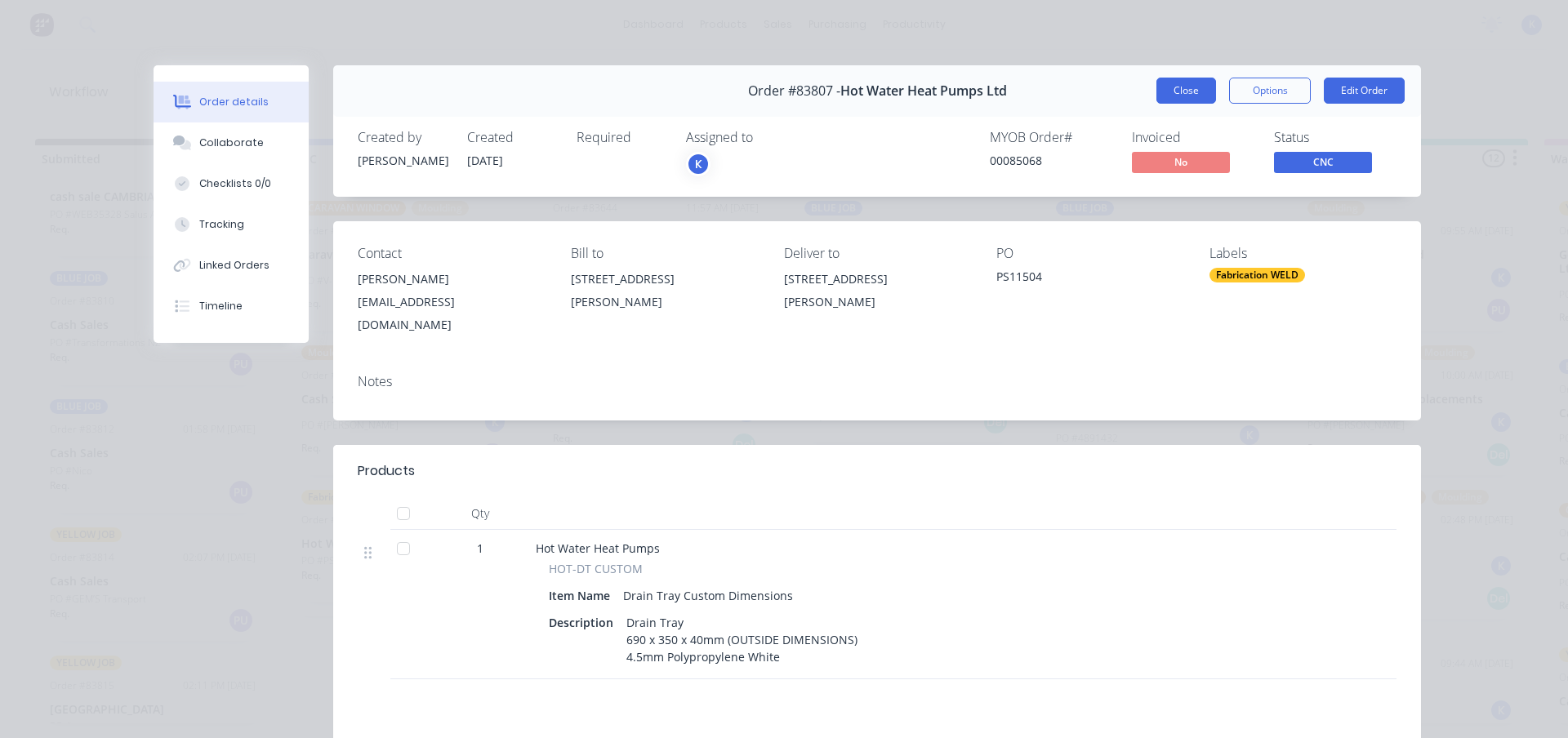
click at [1171, 90] on button "Close" at bounding box center [1186, 90] width 59 height 26
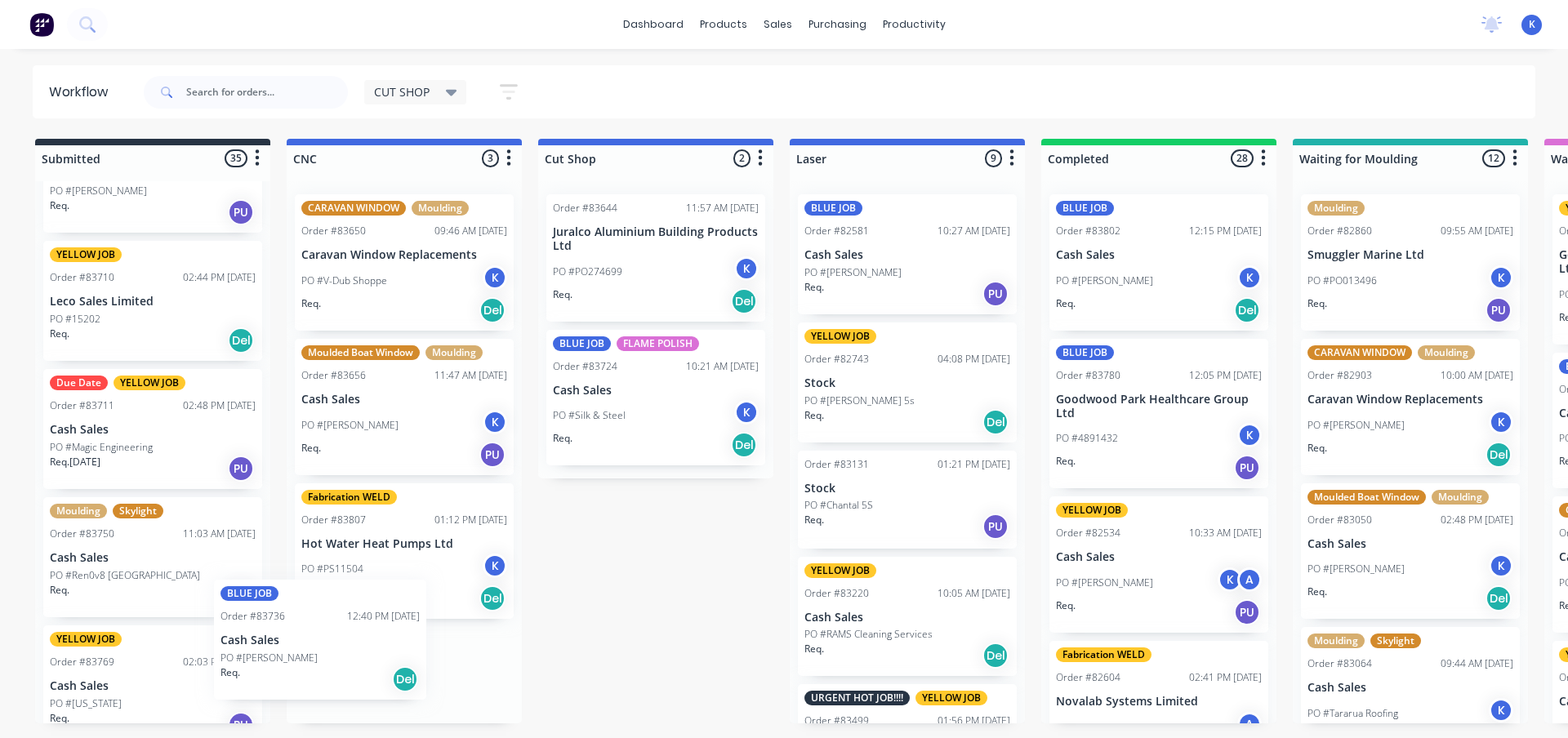
scroll to position [33, 0]
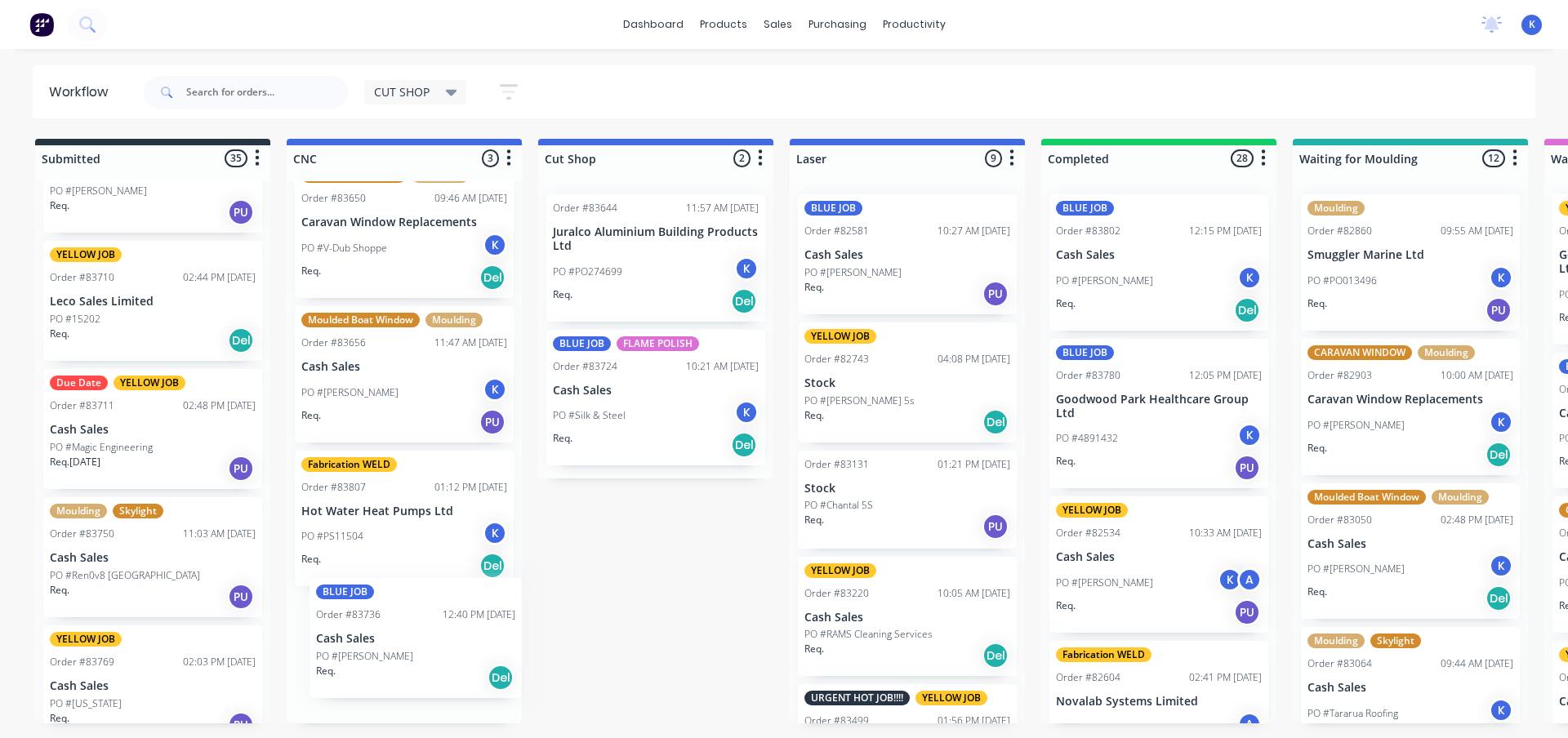
drag, startPoint x: 89, startPoint y: 570, endPoint x: 356, endPoint y: 641, distance: 276.3
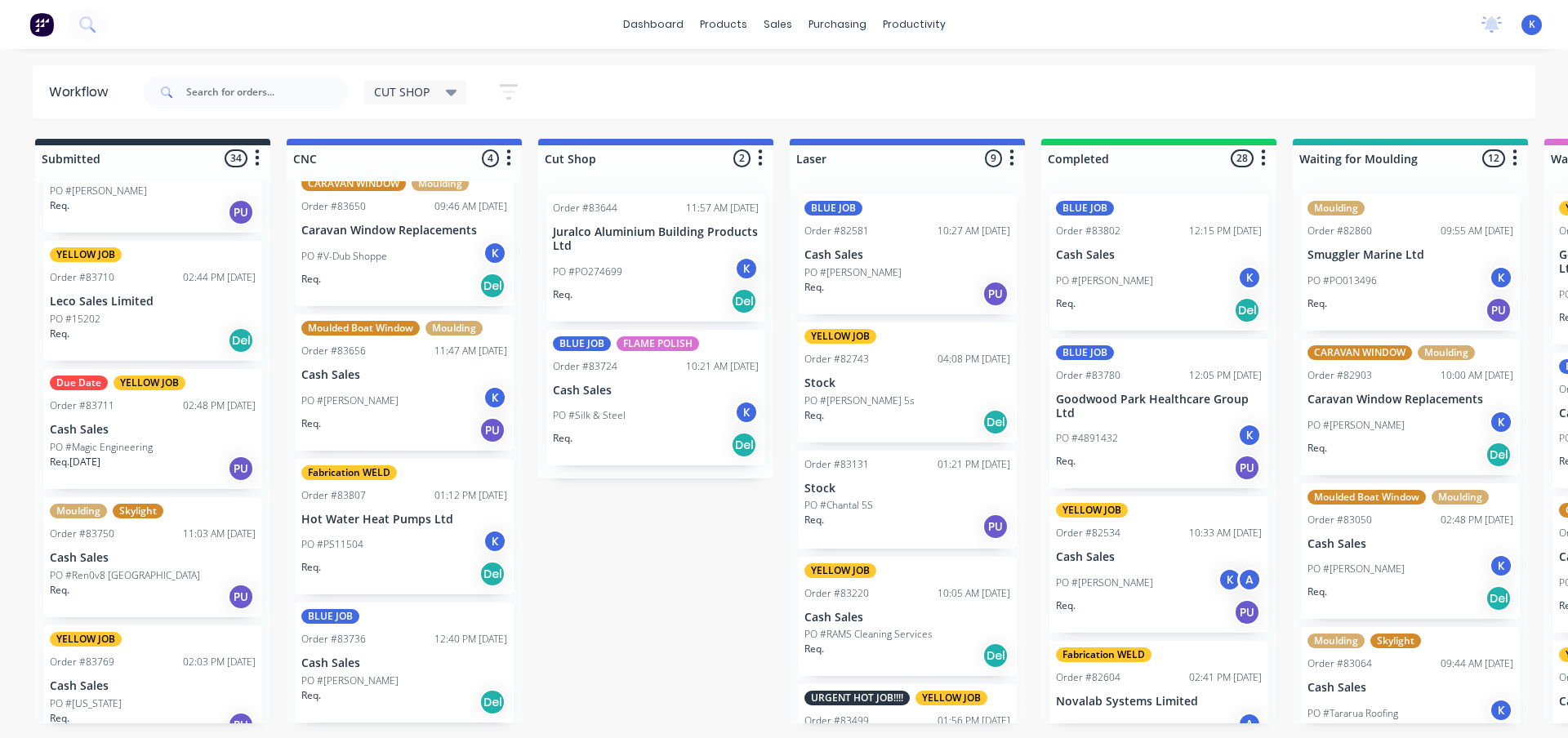
click at [352, 641] on div "Order #83736" at bounding box center [333, 638] width 64 height 14
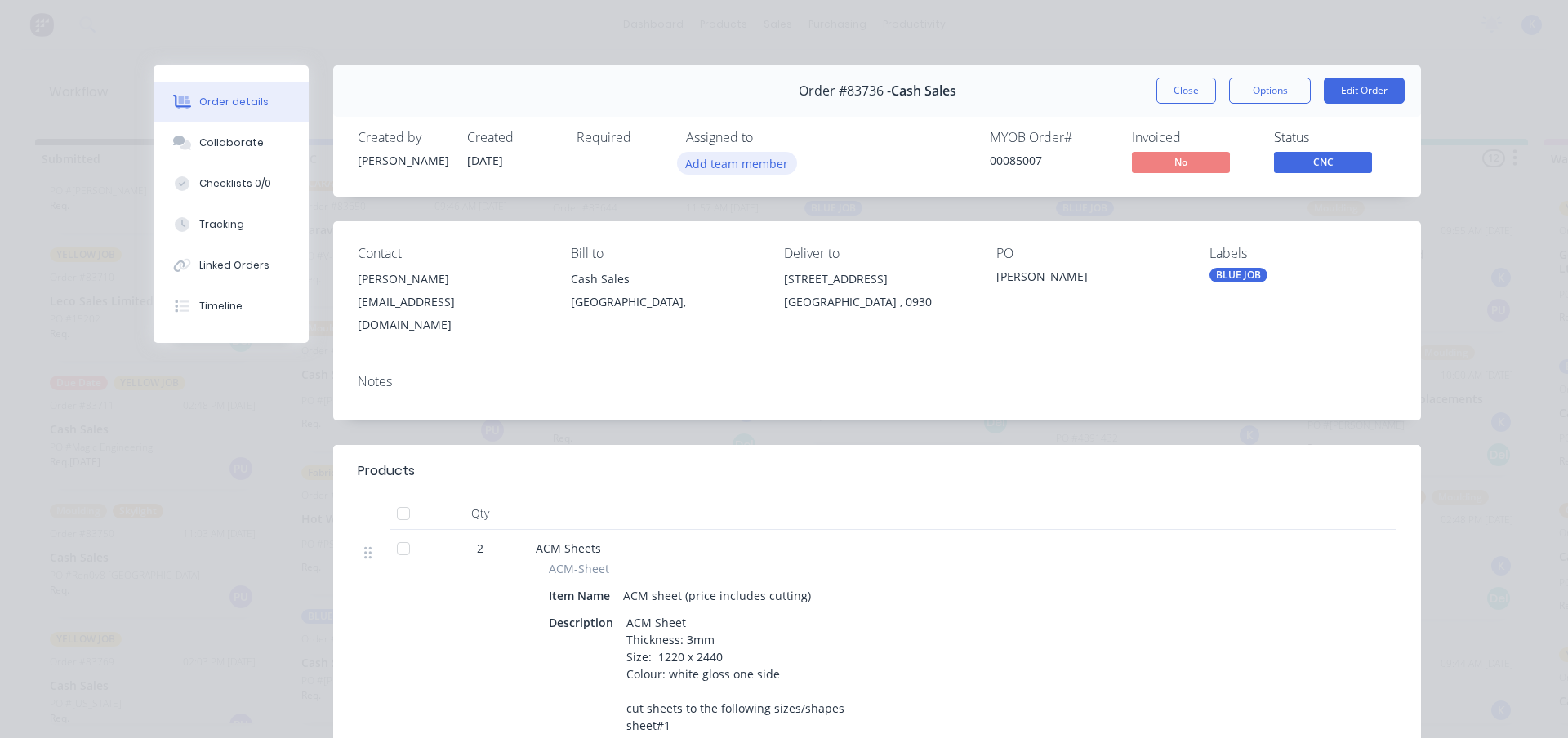
click at [715, 168] on button "Add team member" at bounding box center [737, 162] width 120 height 22
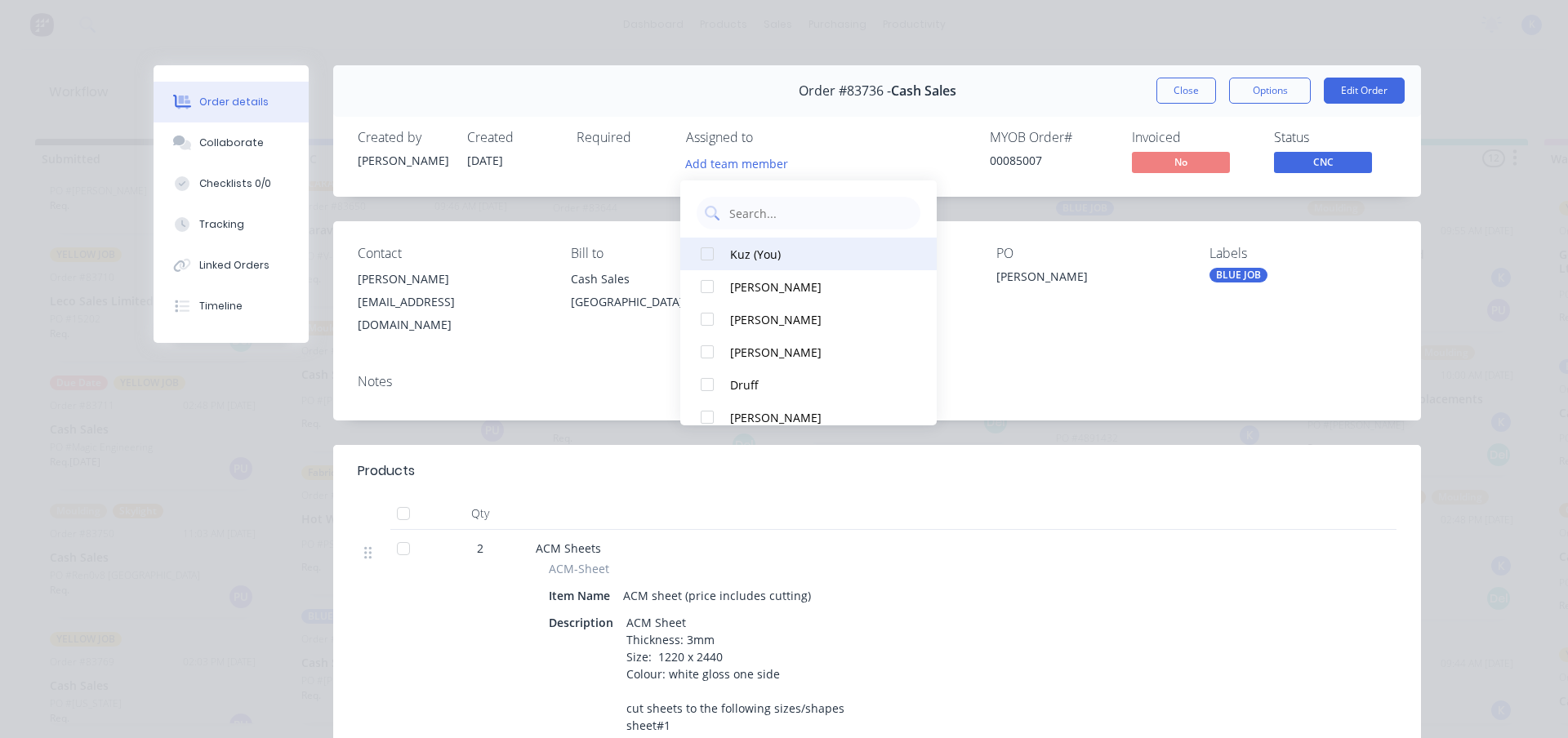
drag, startPoint x: 703, startPoint y: 245, endPoint x: 852, endPoint y: 248, distance: 149.0
click at [708, 243] on div at bounding box center [708, 254] width 33 height 33
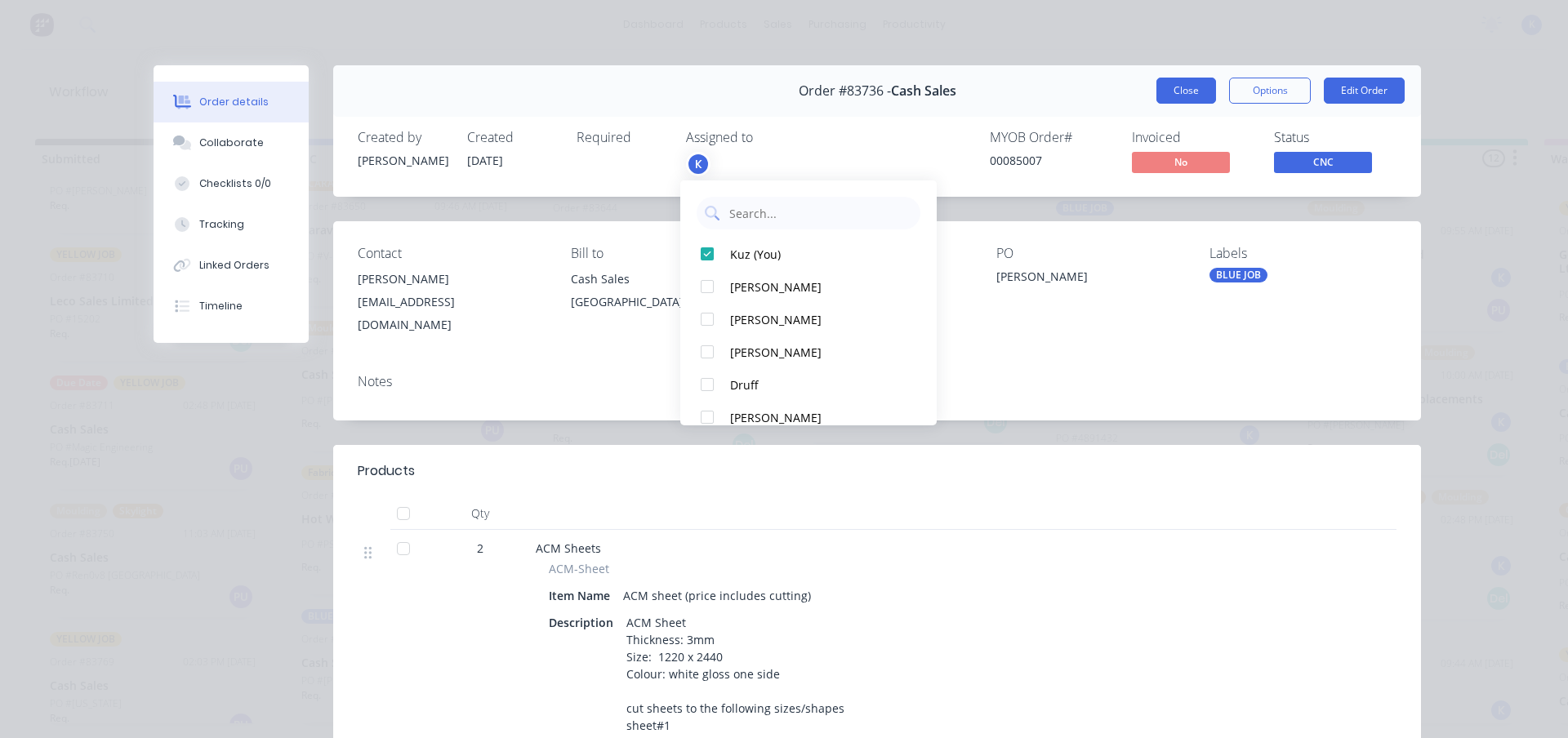
click at [1190, 91] on button "Close" at bounding box center [1186, 90] width 59 height 26
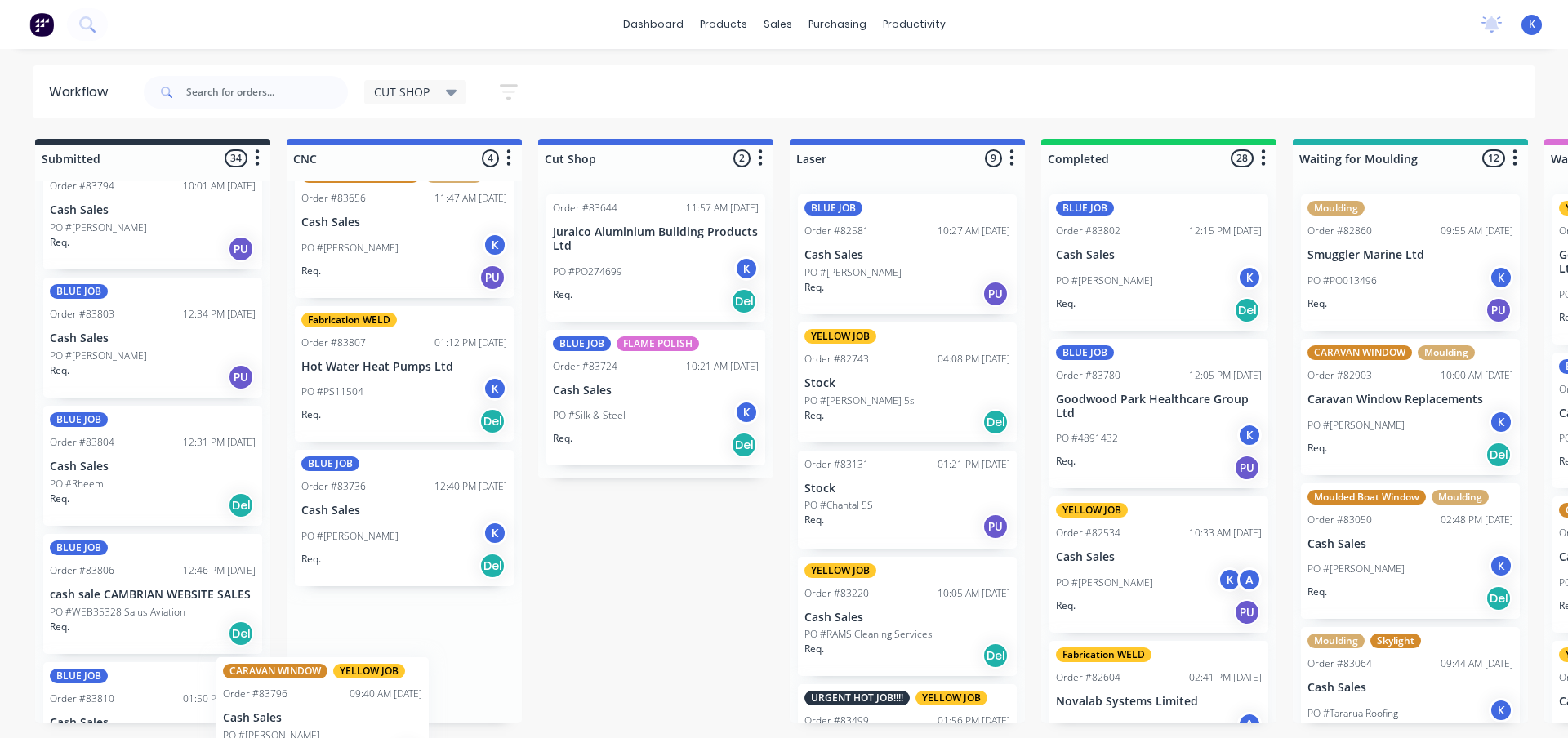
scroll to position [177, 0]
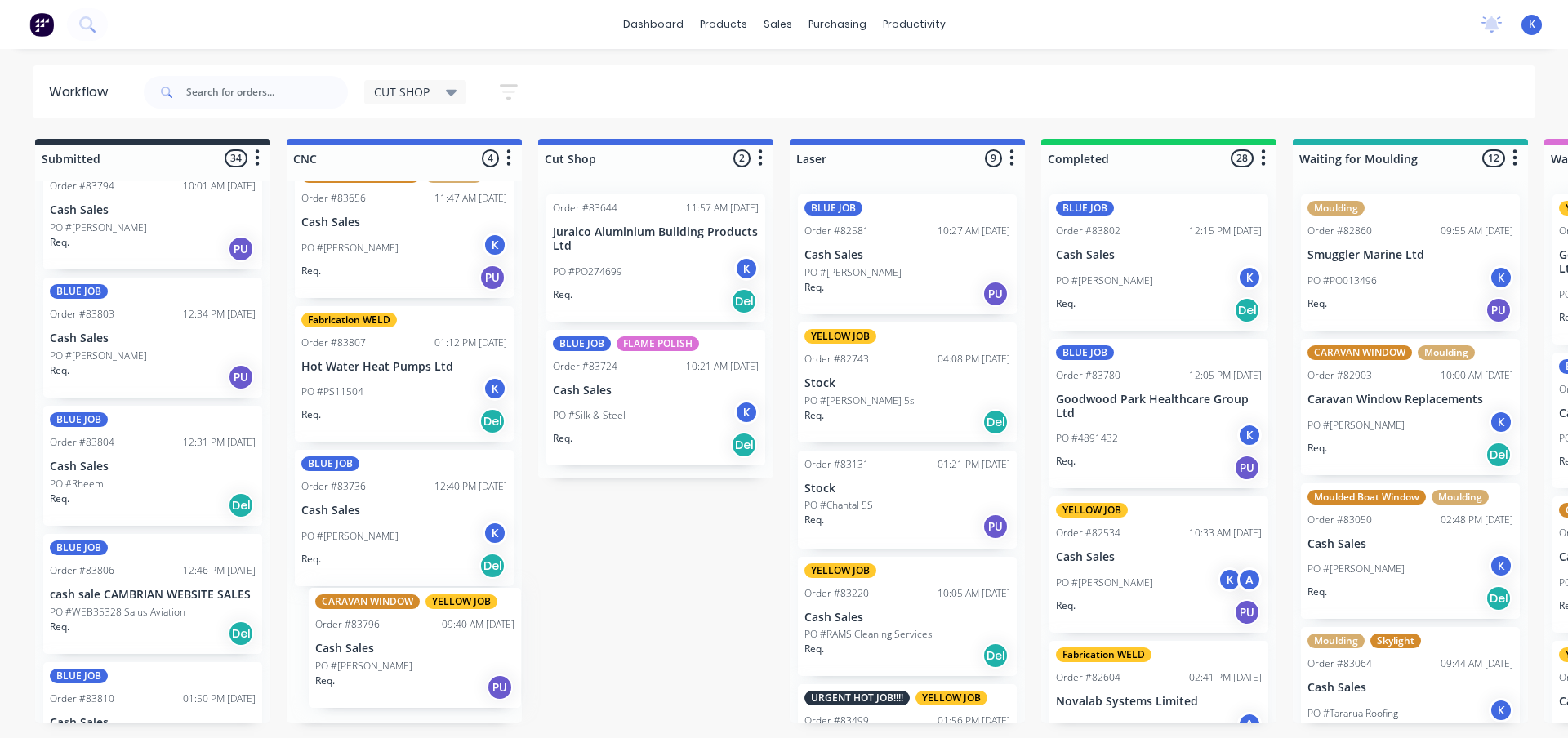
drag, startPoint x: 80, startPoint y: 356, endPoint x: 352, endPoint y: 660, distance: 407.9
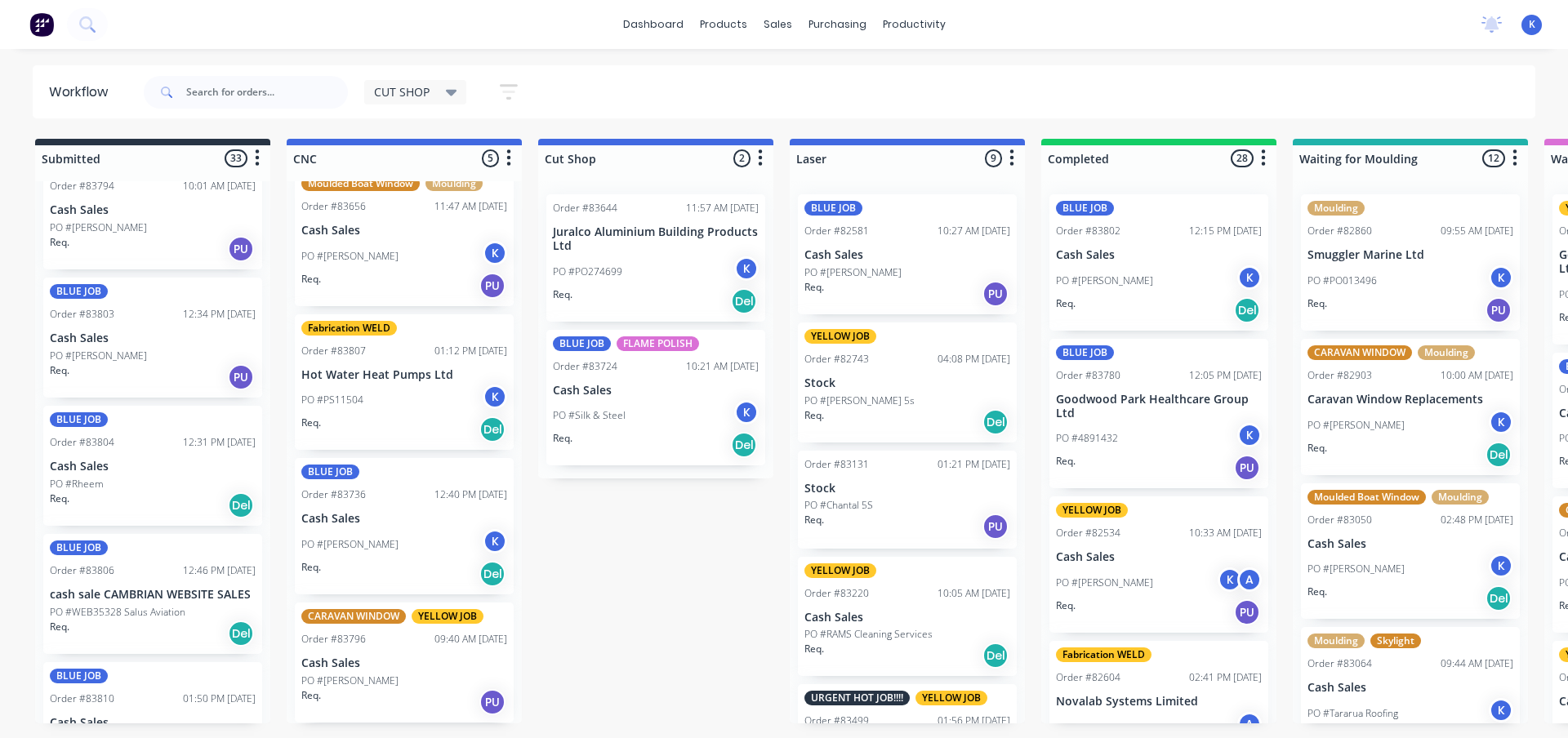
click at [353, 663] on p "Cash Sales" at bounding box center [404, 663] width 206 height 13
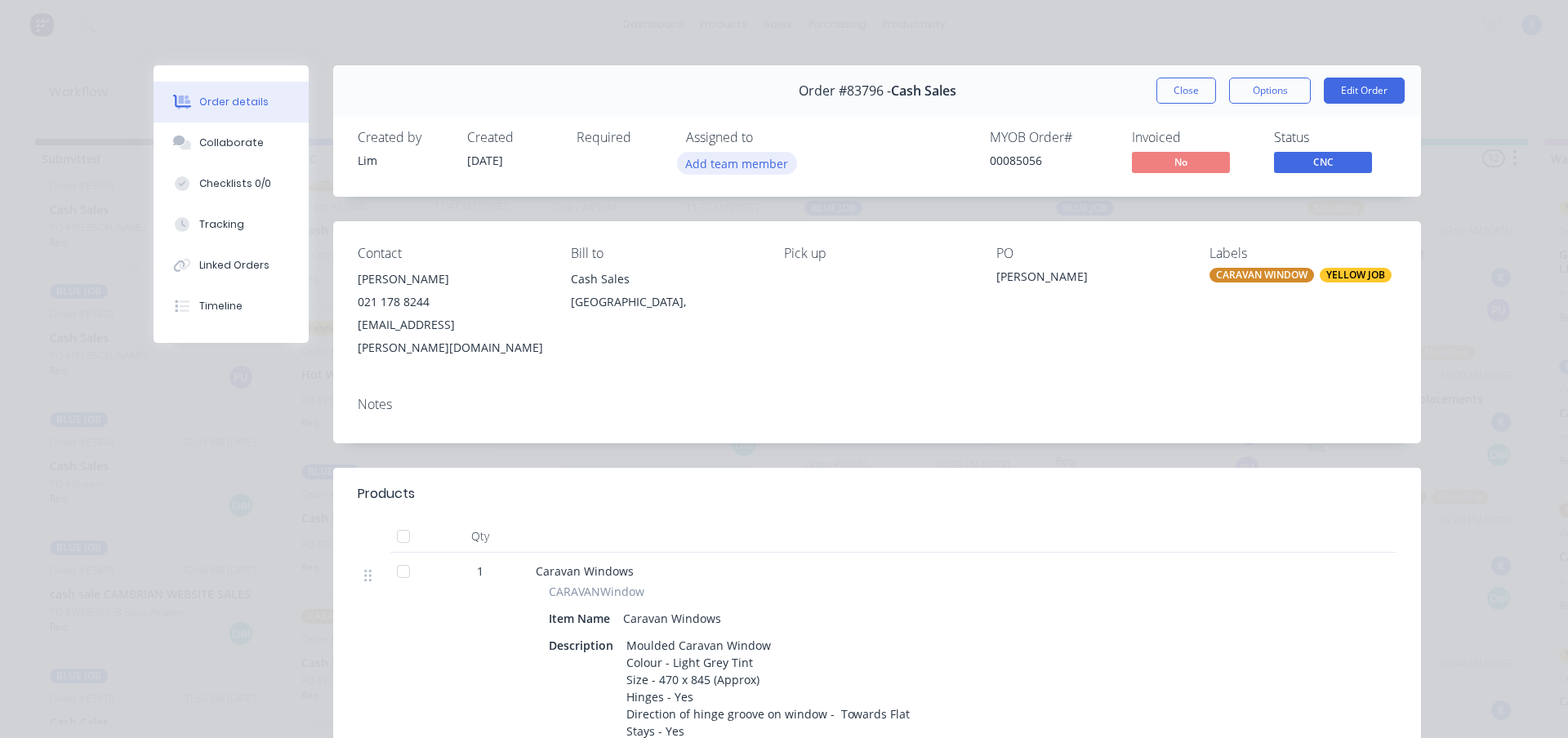
click at [730, 166] on button "Add team member" at bounding box center [737, 162] width 120 height 22
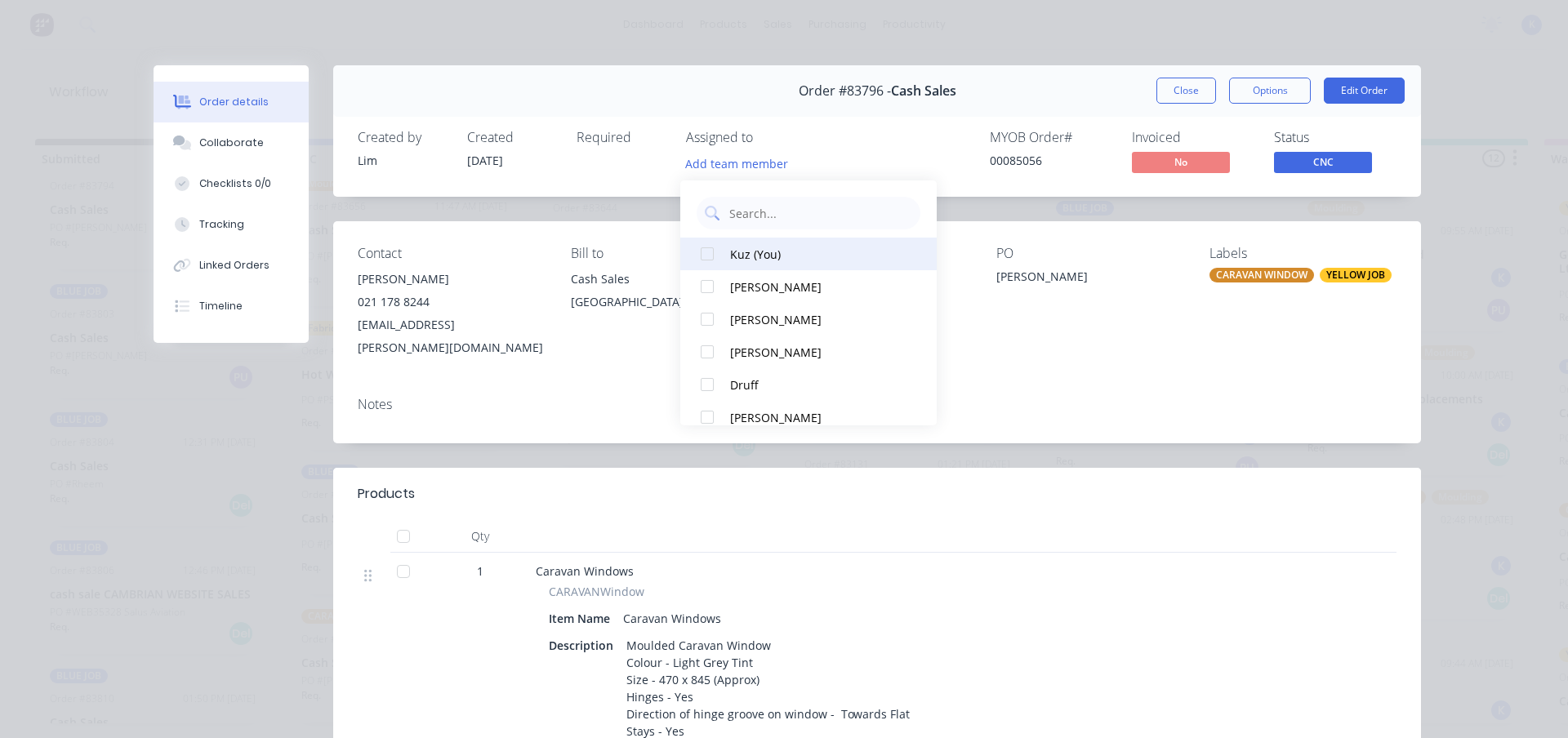
click at [706, 258] on div at bounding box center [708, 254] width 33 height 33
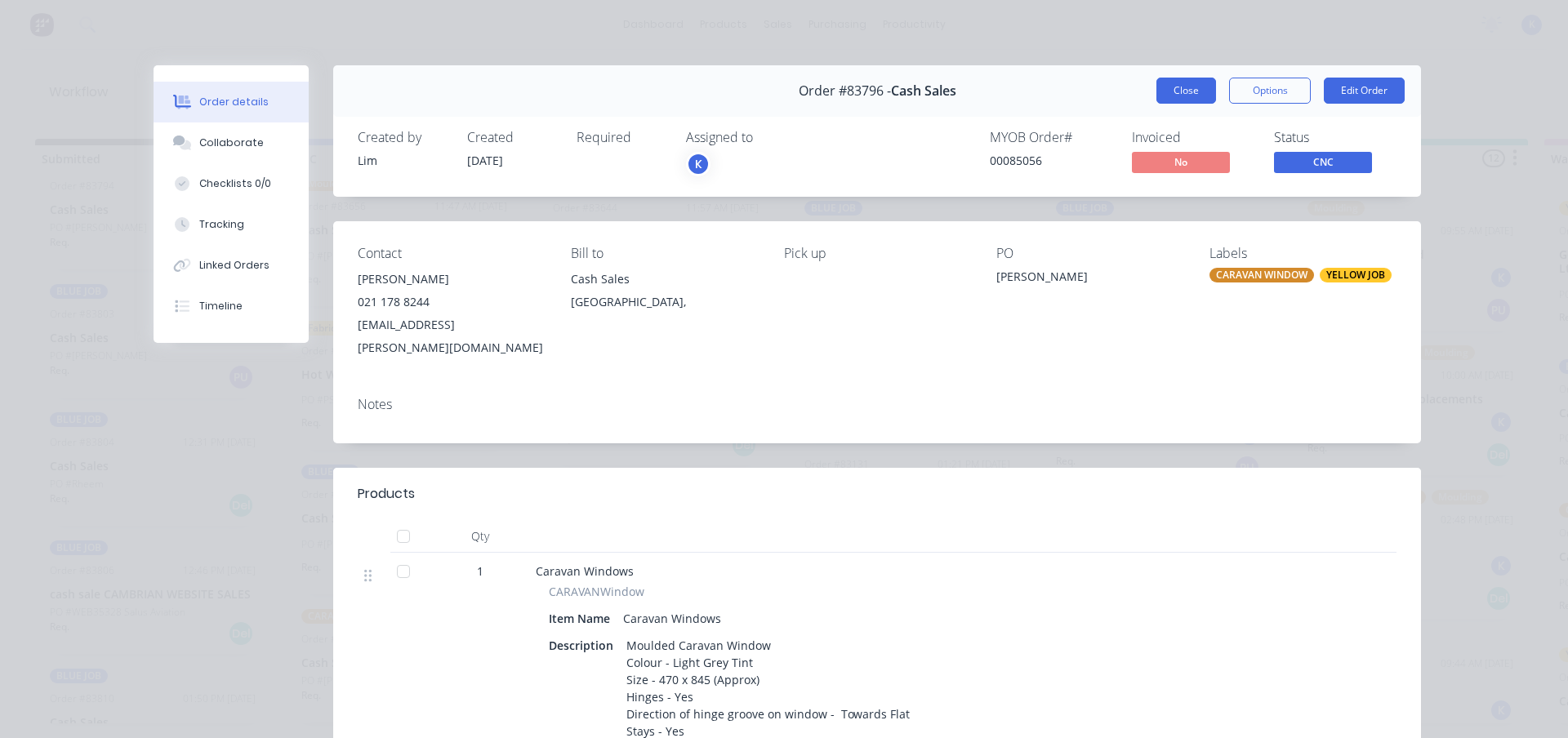
click at [1177, 86] on button "Close" at bounding box center [1186, 90] width 59 height 26
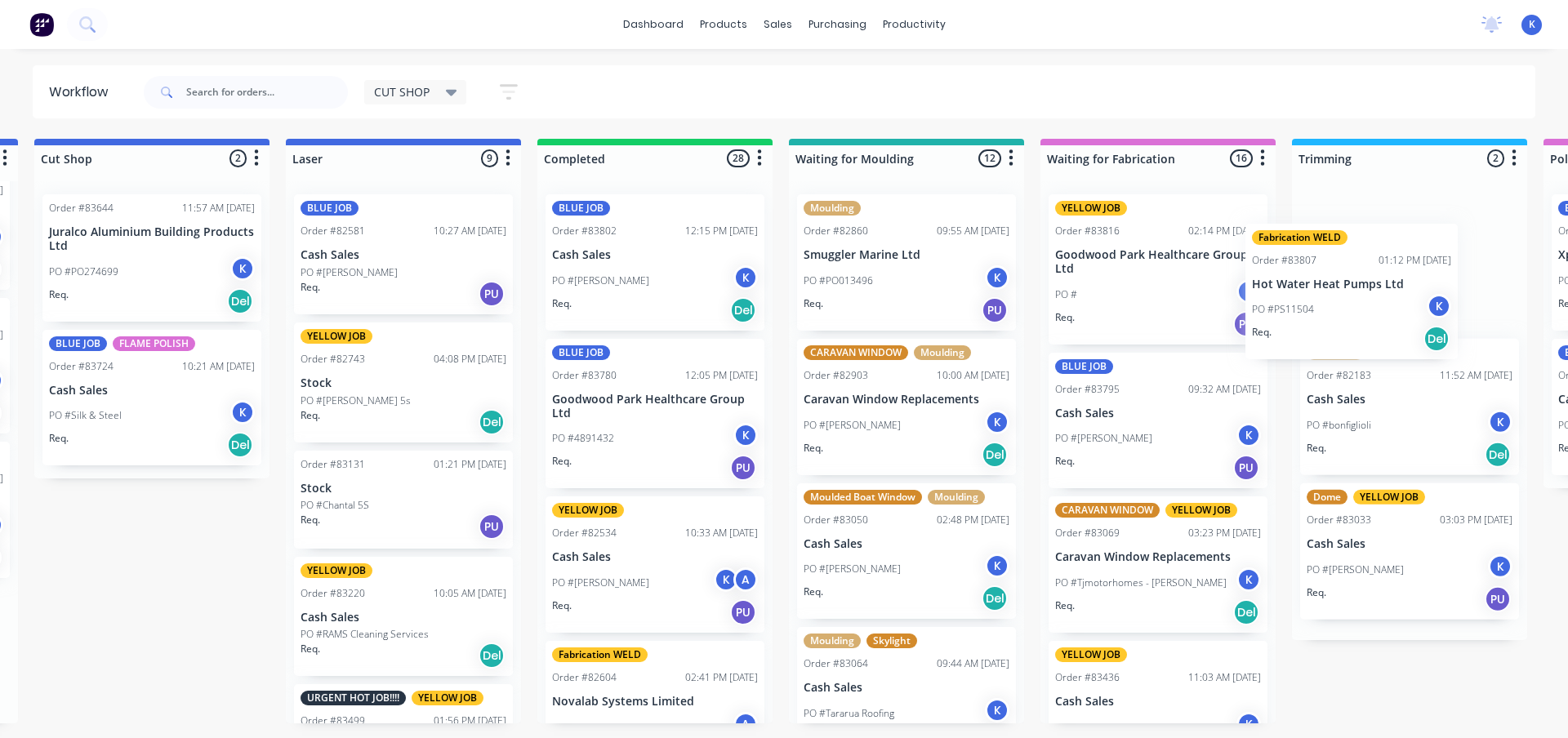
scroll to position [0, 508]
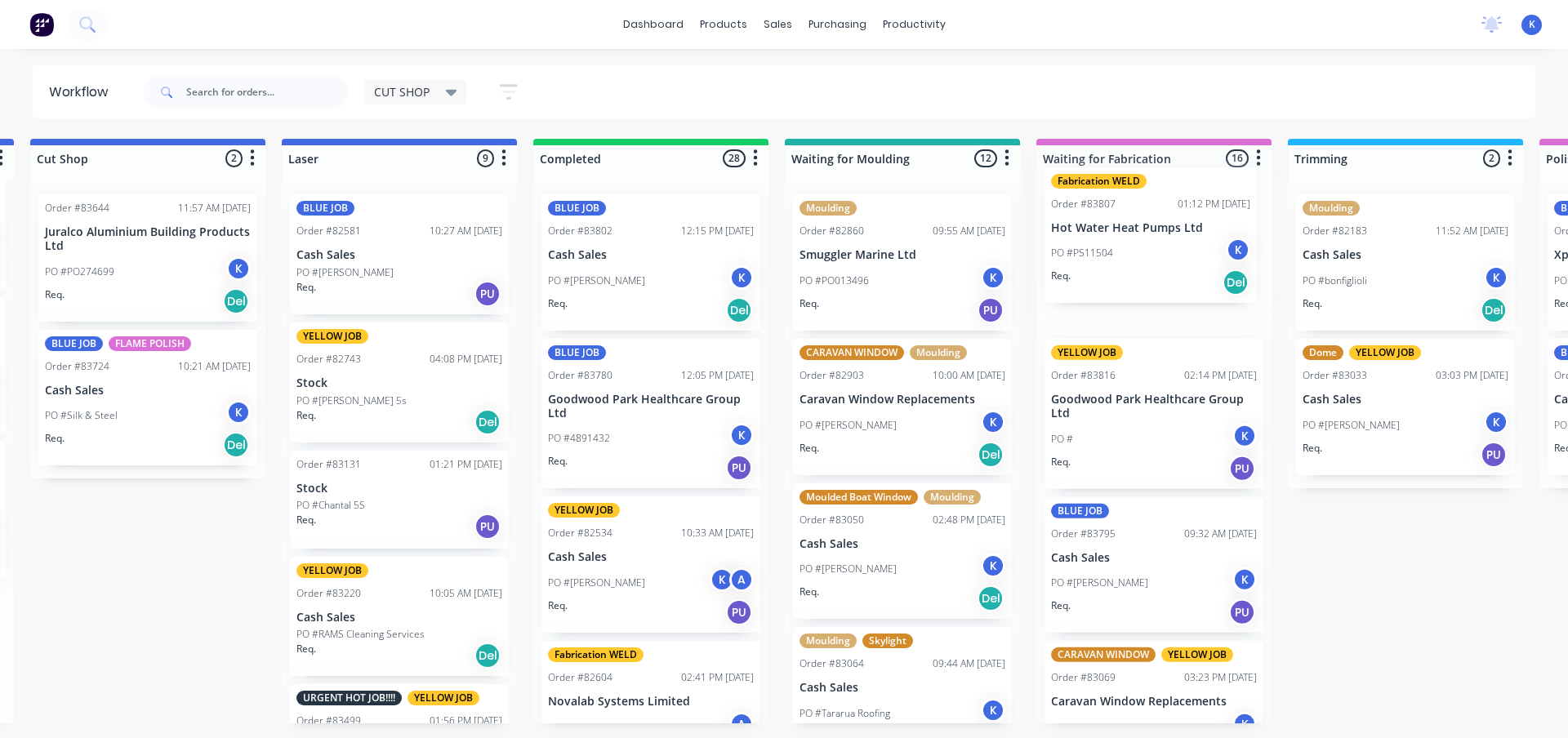
drag, startPoint x: 337, startPoint y: 371, endPoint x: 1092, endPoint y: 244, distance: 765.6
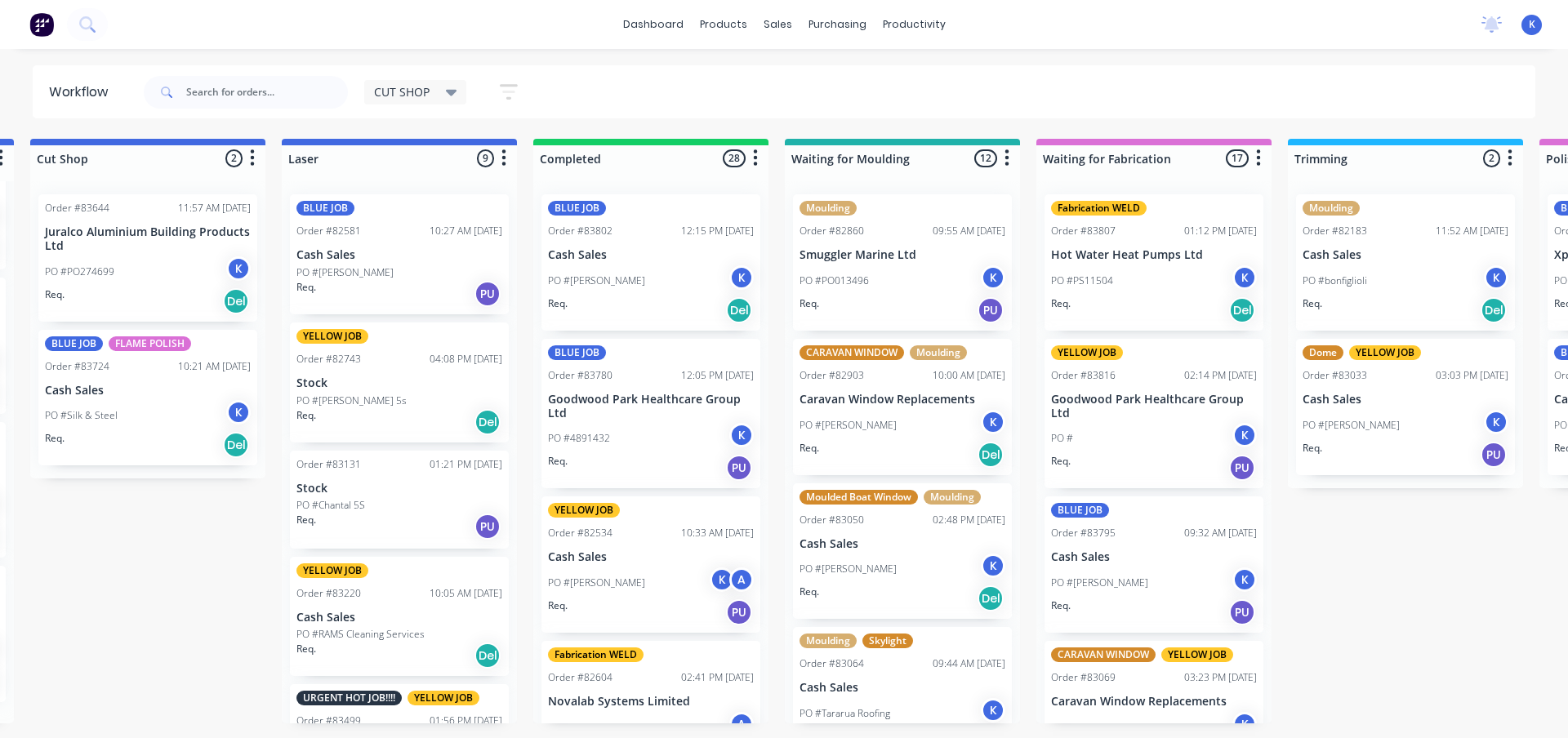
scroll to position [41, 0]
click at [1247, 331] on div "Fabrication WELD Order #83807 01:12 PM [DATE] Hot Water Heat Pumps Ltd PO #PS11…" at bounding box center [1154, 452] width 235 height 542
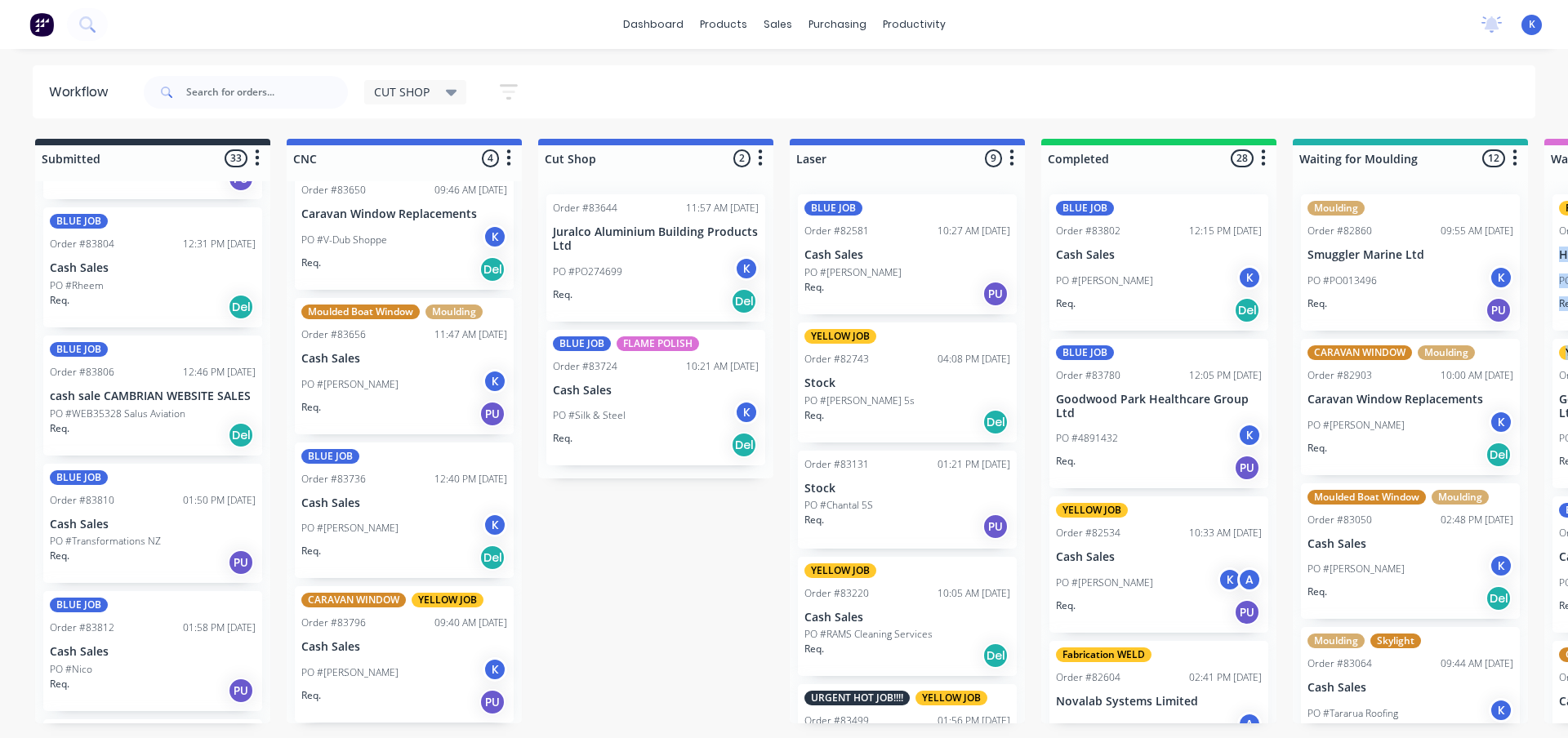
scroll to position [2920, 0]
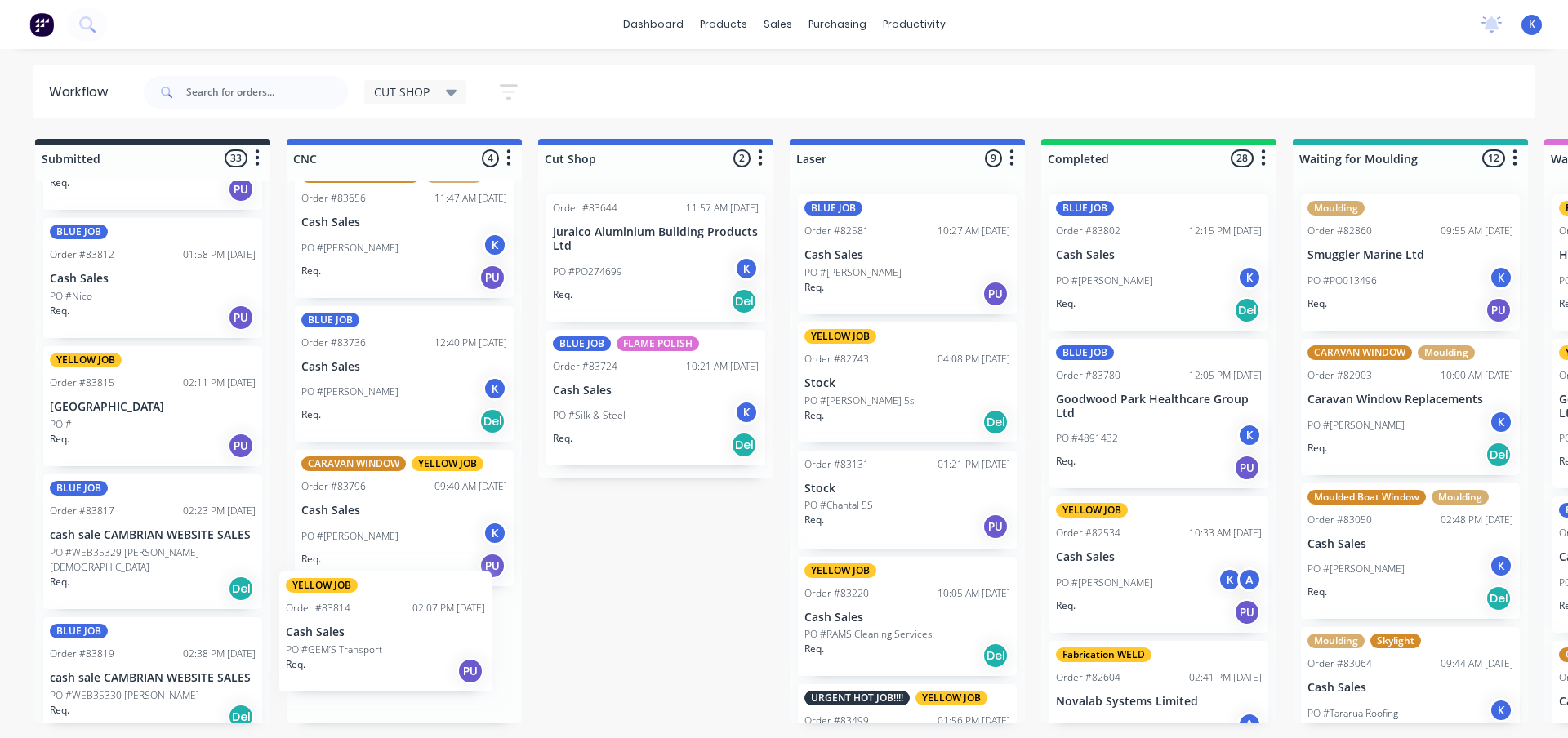
drag, startPoint x: 107, startPoint y: 426, endPoint x: 327, endPoint y: 637, distance: 304.8
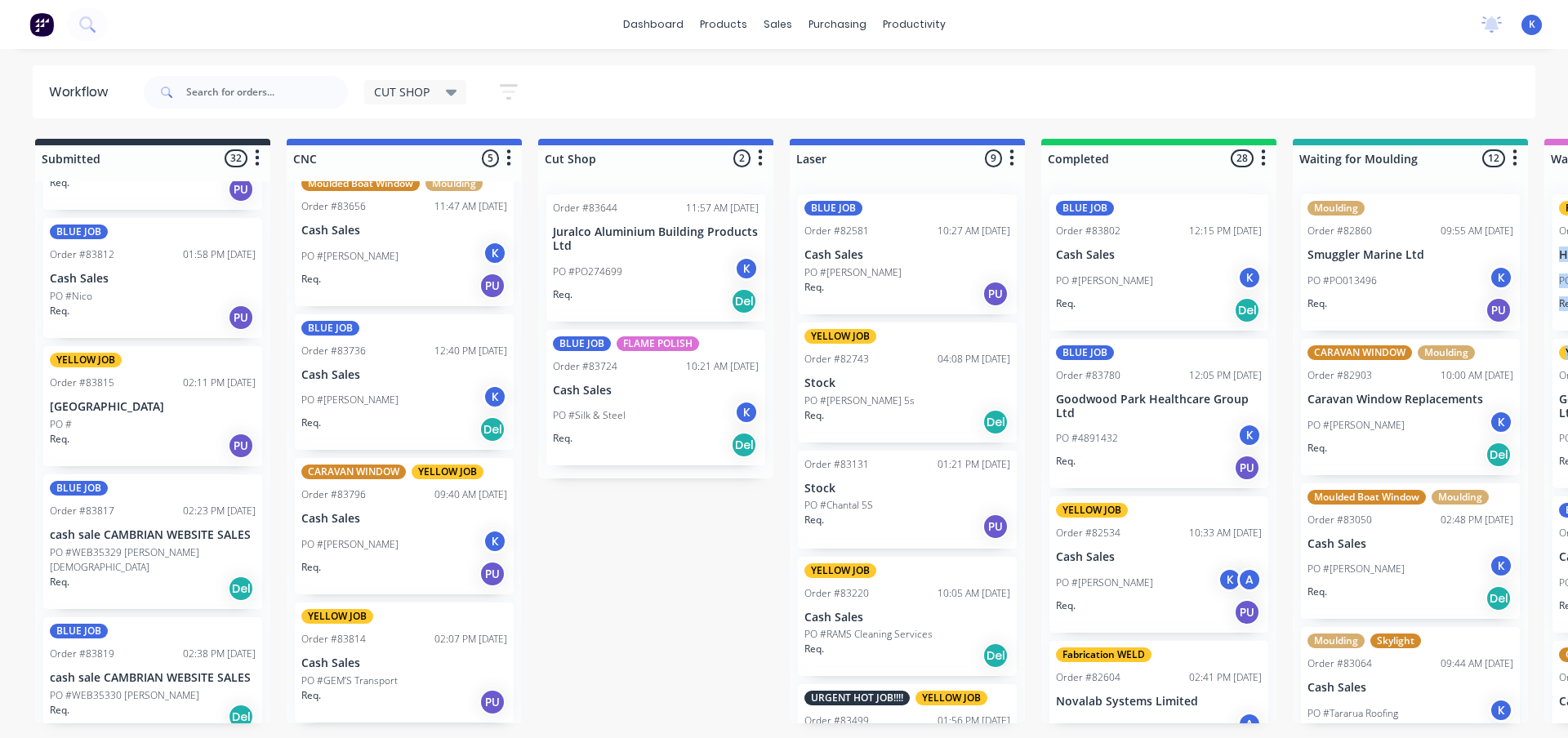
click at [352, 661] on p "Cash Sales" at bounding box center [404, 663] width 206 height 13
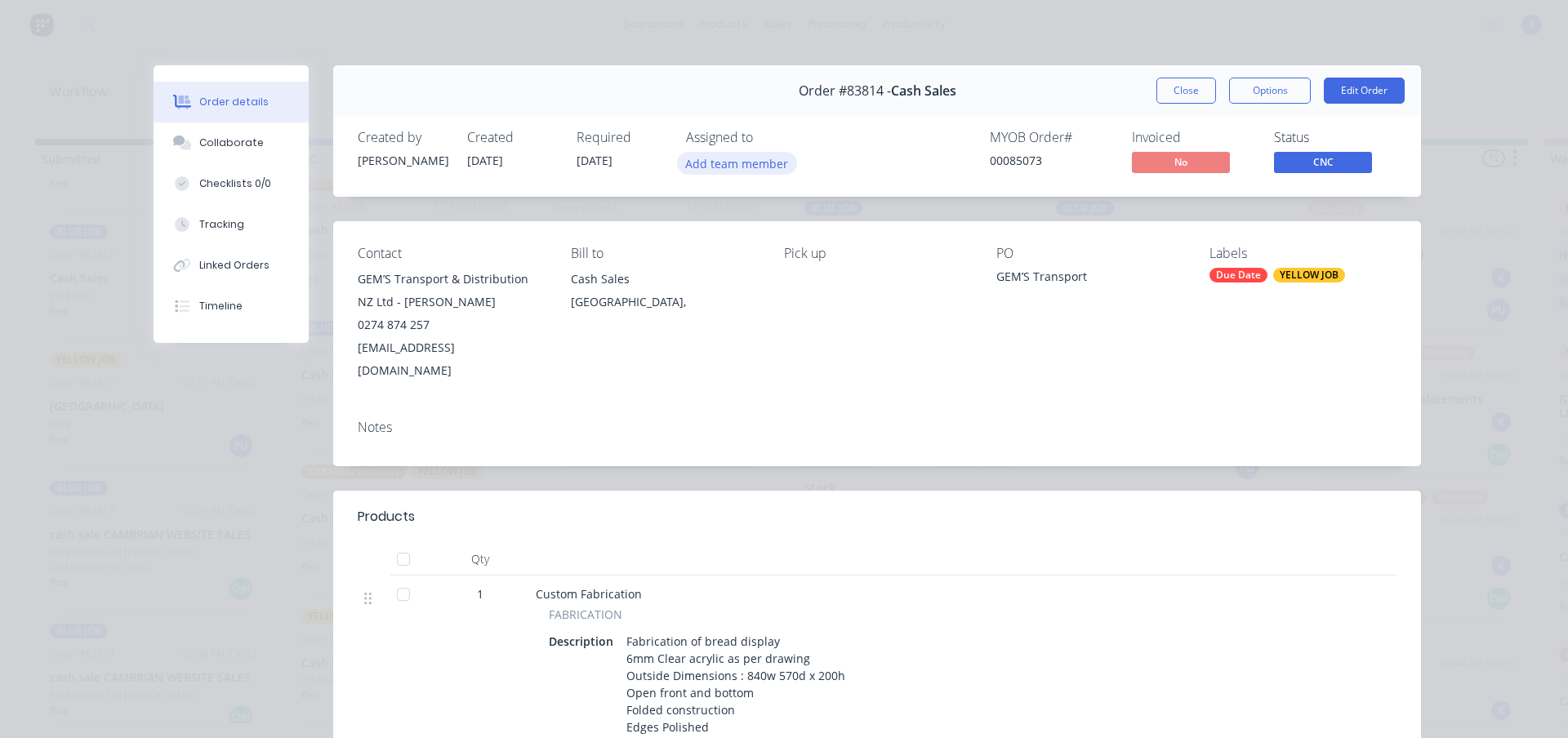
click at [725, 167] on button "Add team member" at bounding box center [737, 162] width 120 height 22
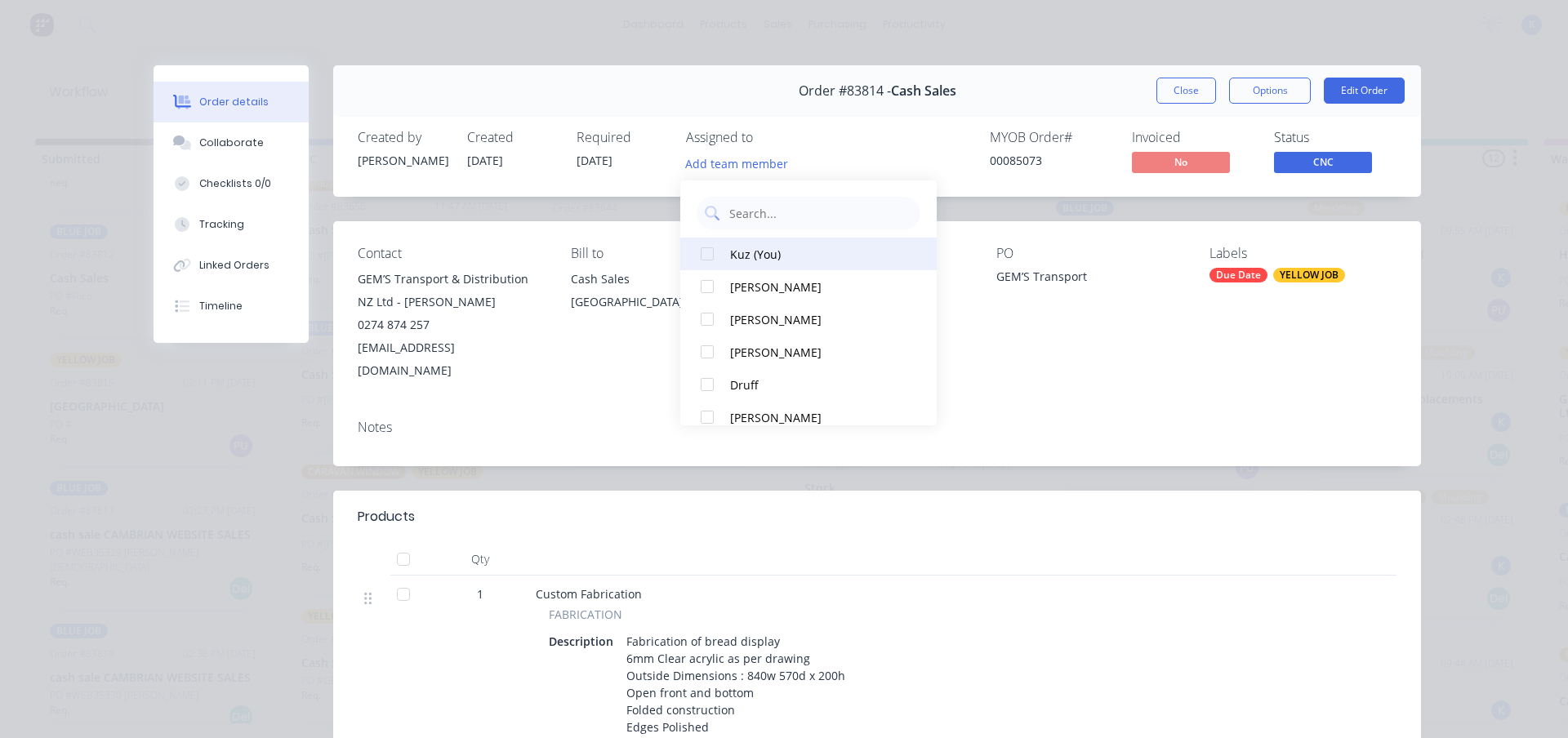
click at [690, 250] on button "Kuz (You)" at bounding box center [808, 254] width 256 height 33
click at [1172, 86] on button "Close" at bounding box center [1186, 90] width 59 height 26
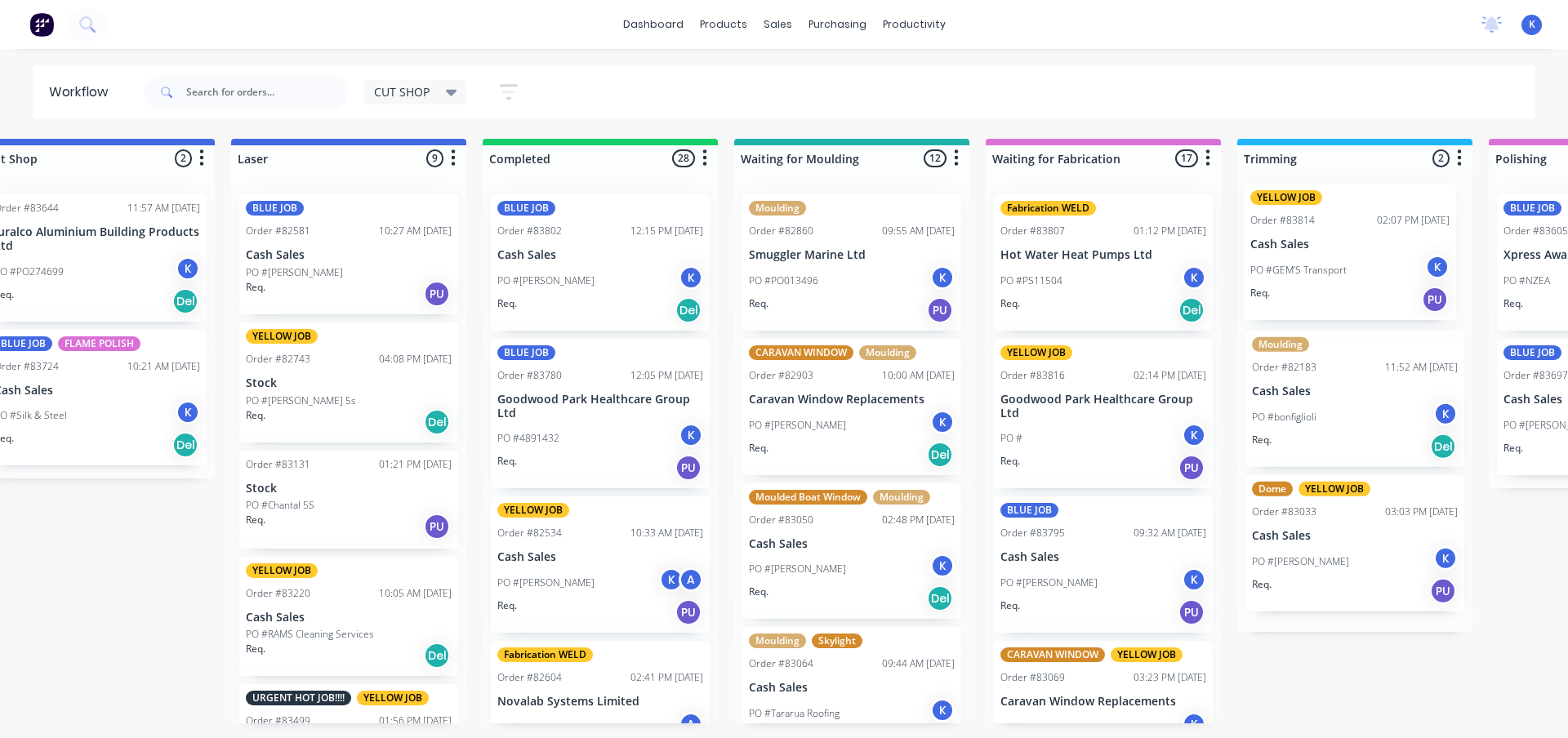
scroll to position [0, 561]
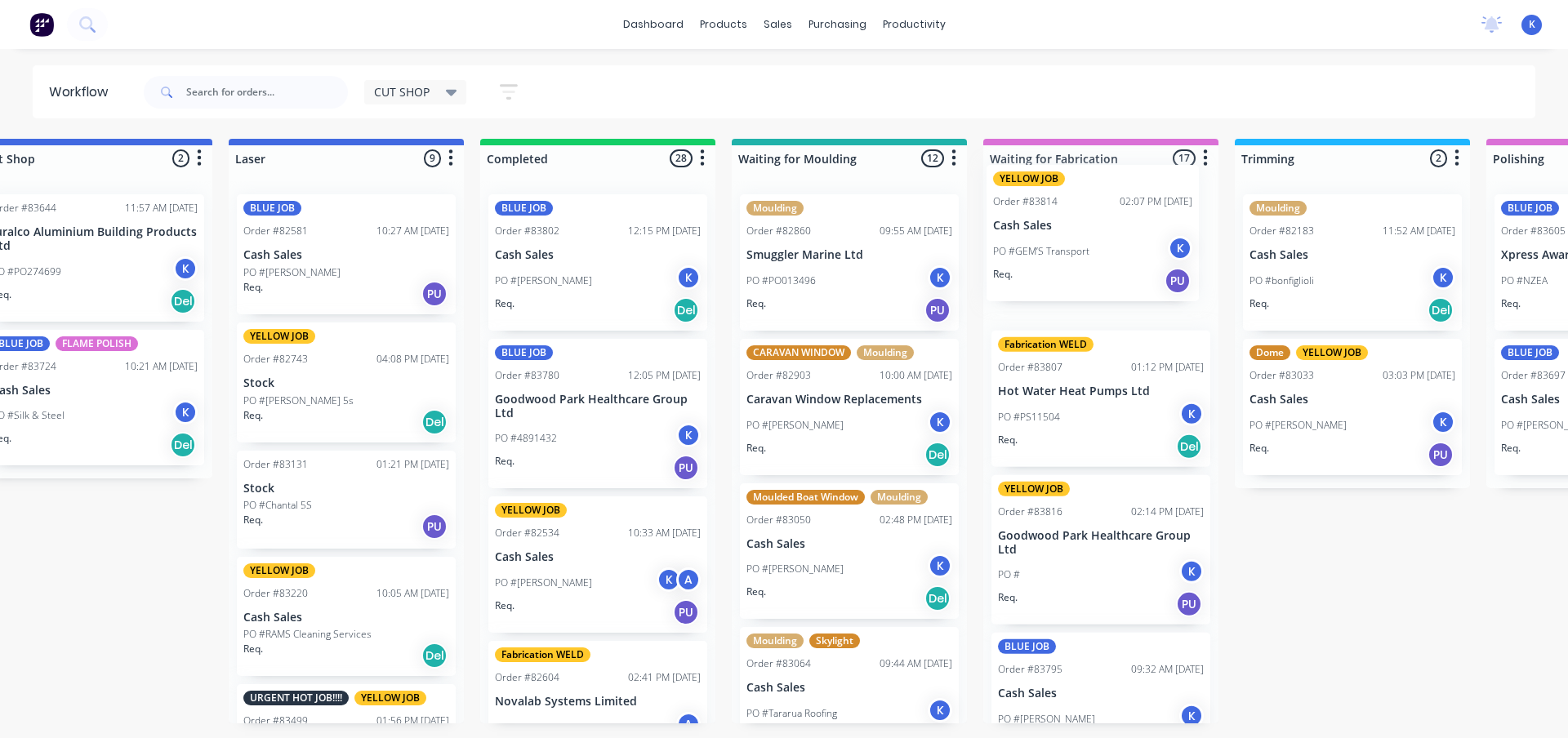
drag, startPoint x: 331, startPoint y: 677, endPoint x: 1028, endPoint y: 240, distance: 822.7
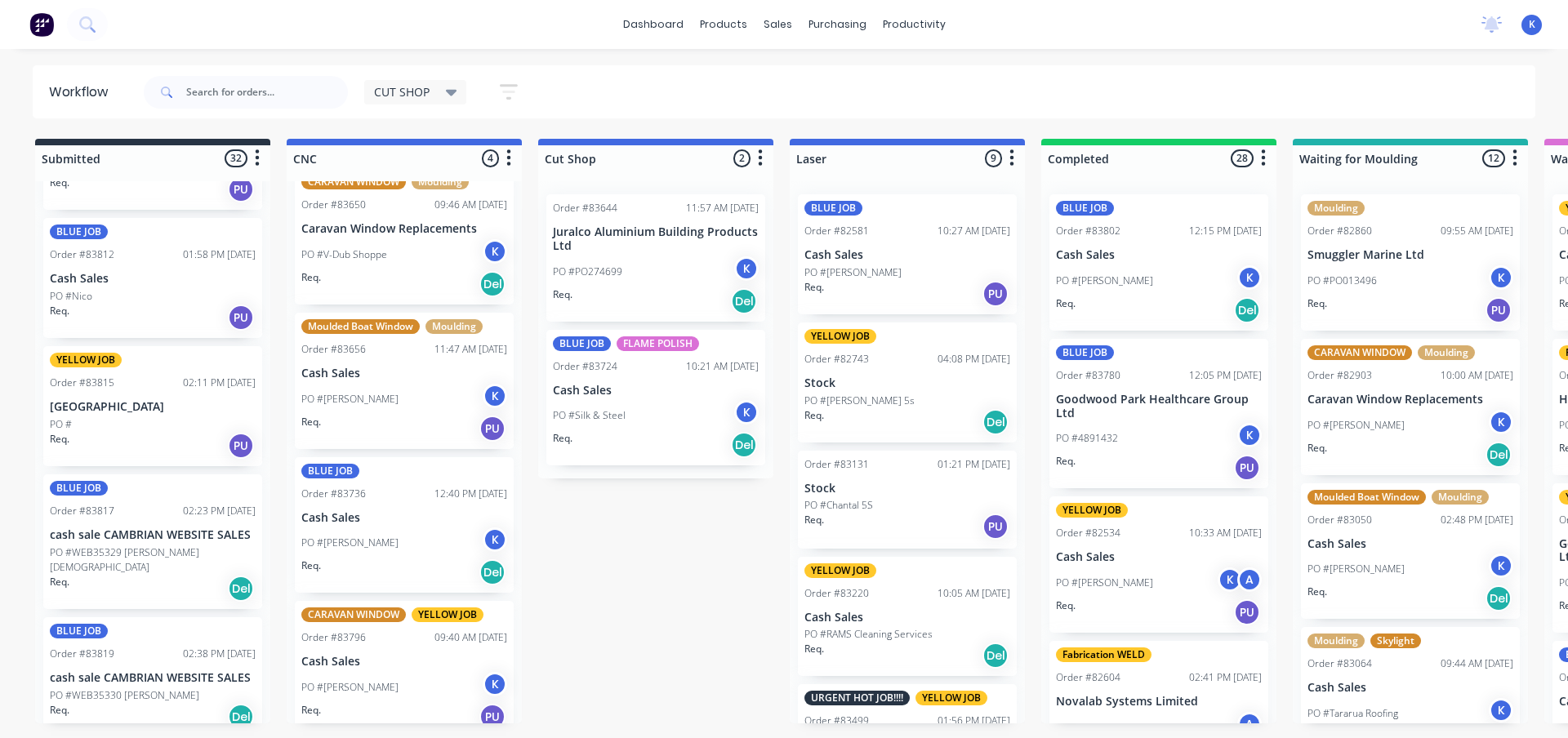
scroll to position [41, 0]
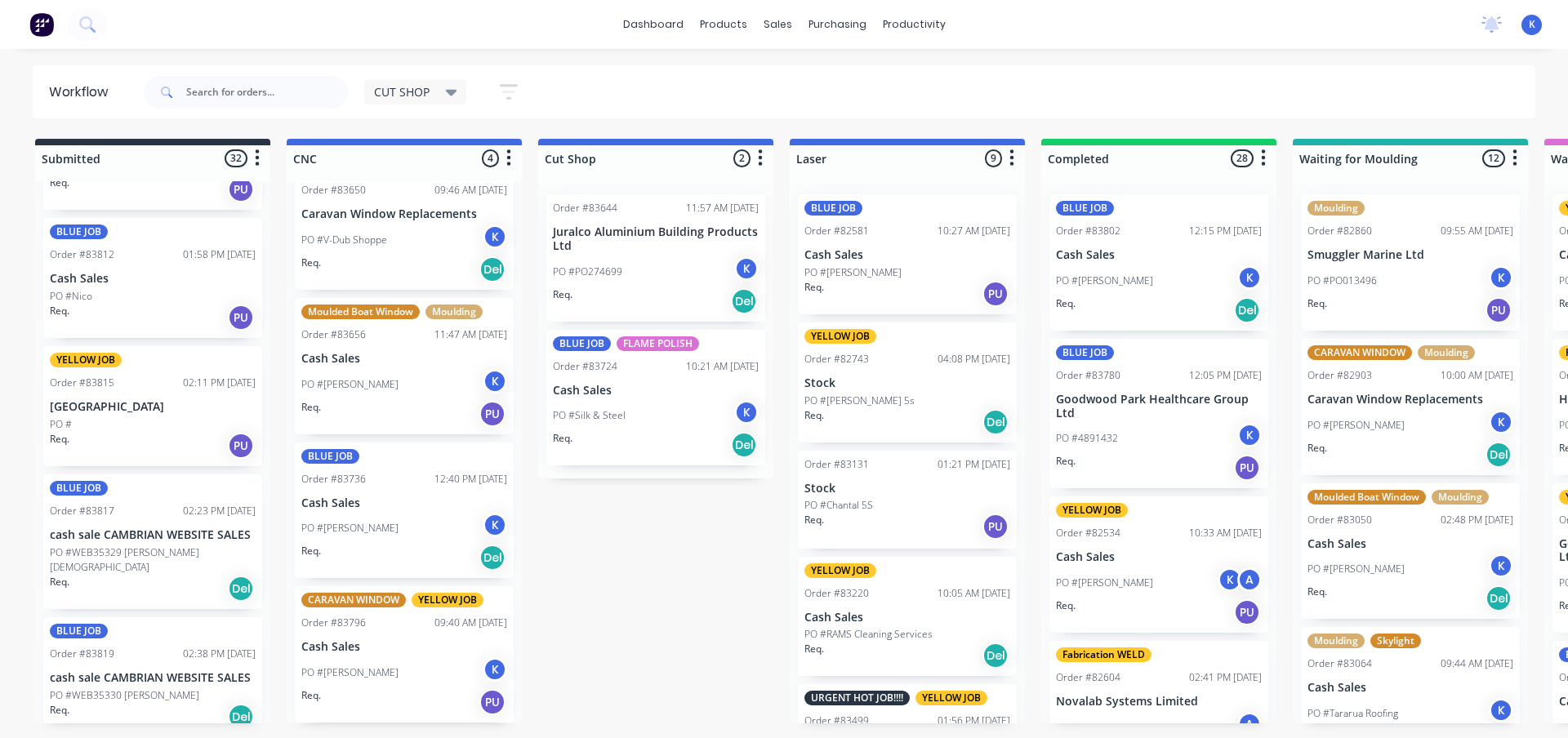
click at [80, 415] on div "YELLOW JOB Order #83815 02:11 PM [DATE] [GEOGRAPHIC_DATA]. PU" at bounding box center [152, 405] width 219 height 120
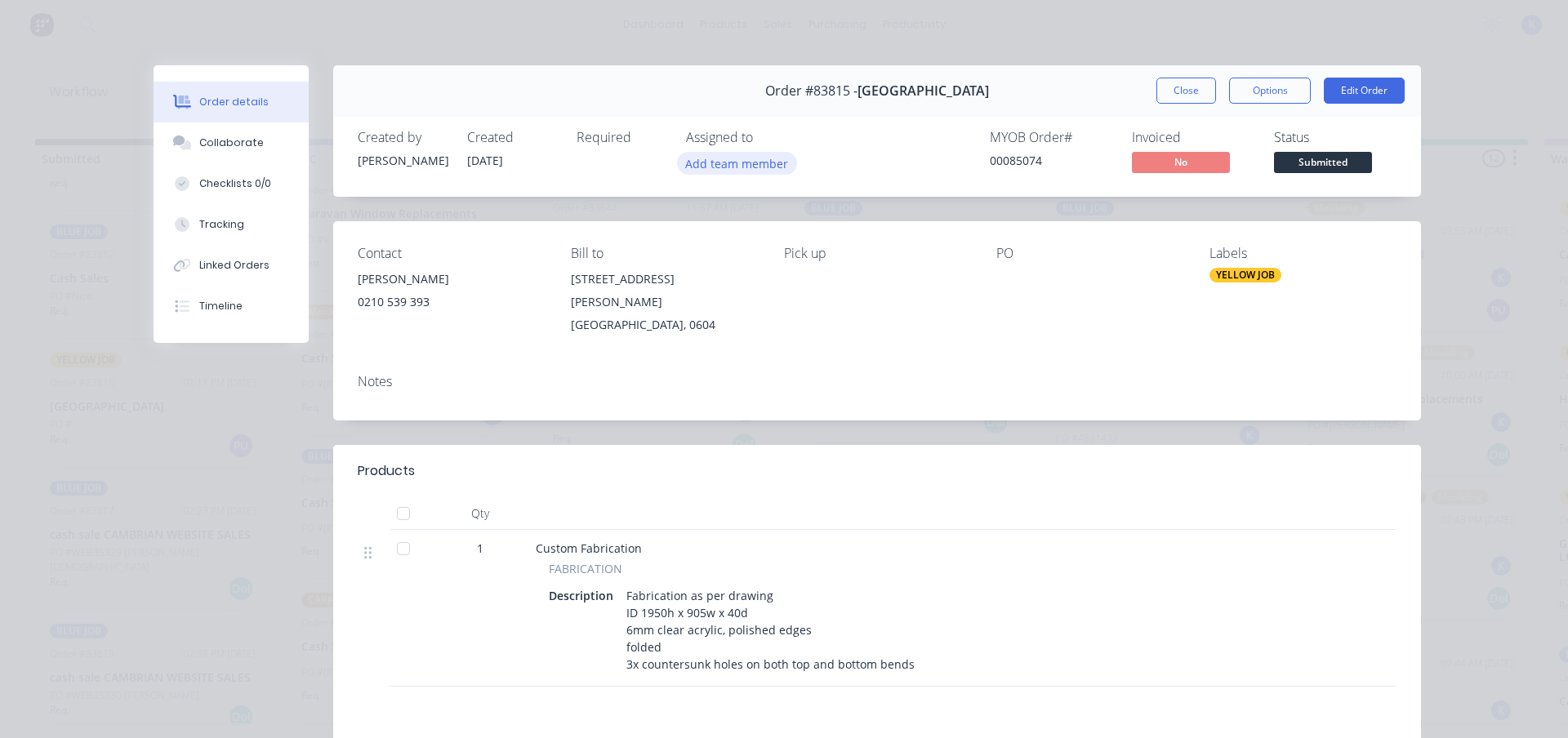
click at [715, 162] on button "Add team member" at bounding box center [737, 162] width 120 height 22
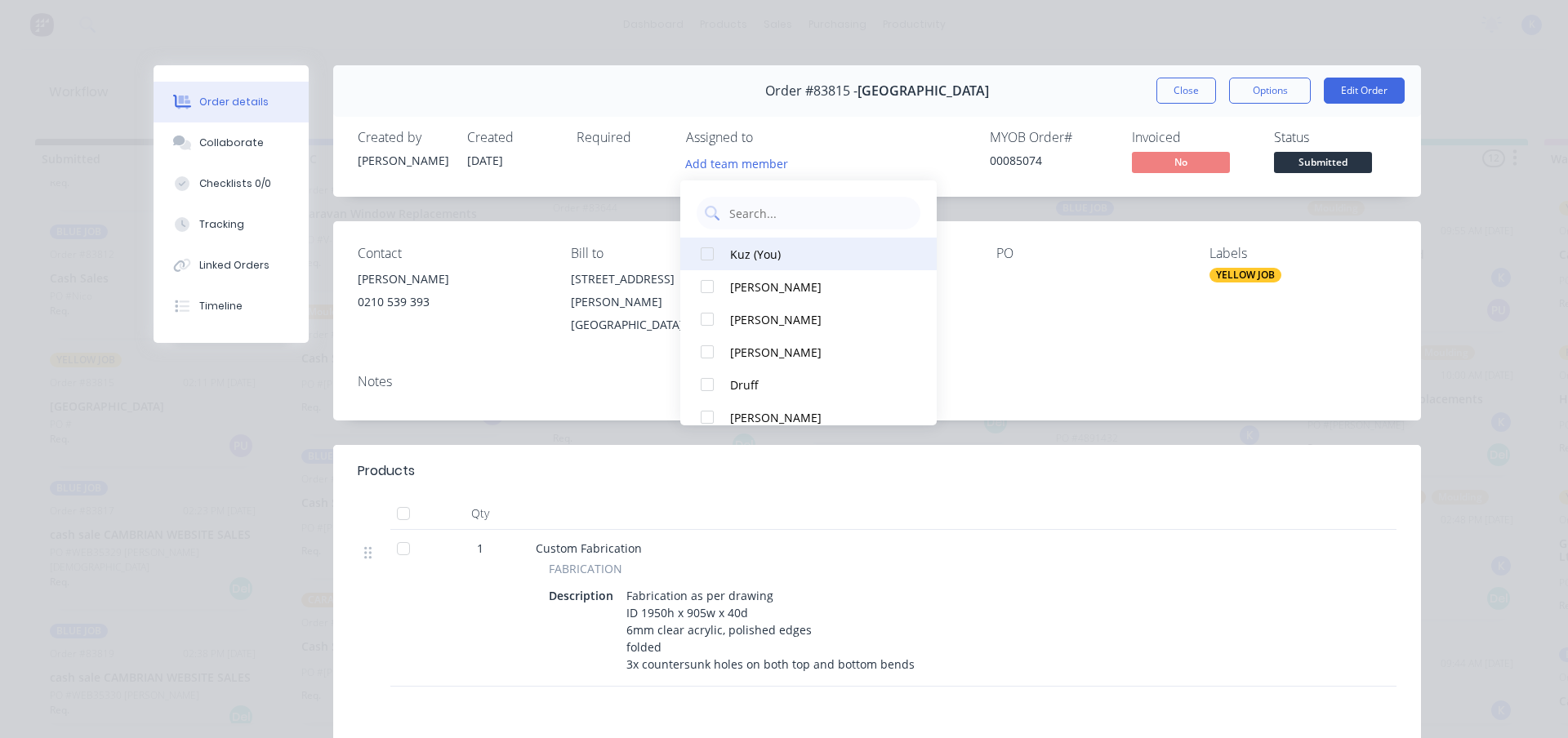
drag, startPoint x: 695, startPoint y: 254, endPoint x: 743, endPoint y: 256, distance: 48.0
click at [696, 254] on div at bounding box center [708, 254] width 33 height 33
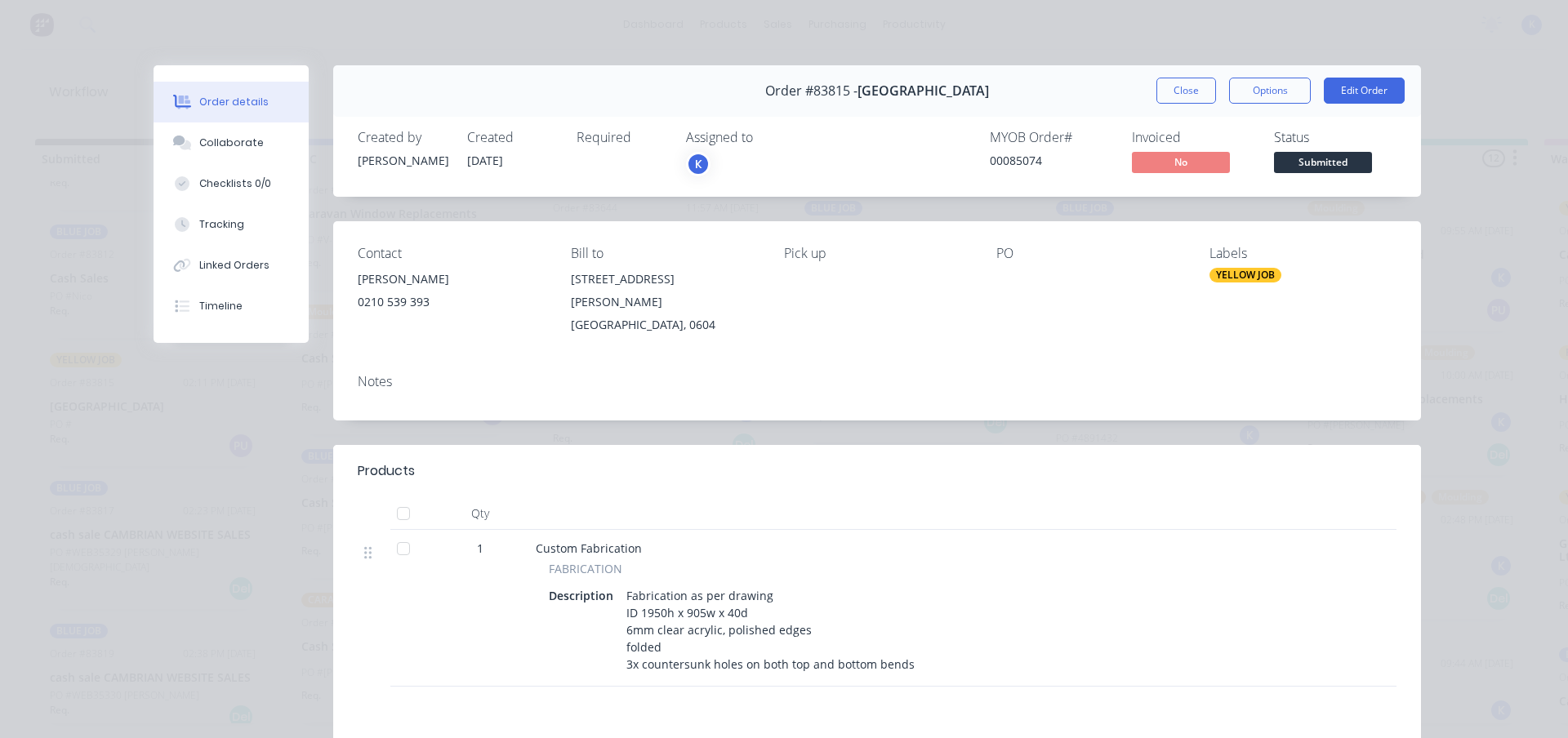
drag, startPoint x: 1171, startPoint y: 91, endPoint x: 846, endPoint y: 270, distance: 371.0
click at [1169, 92] on button "Close" at bounding box center [1186, 90] width 59 height 26
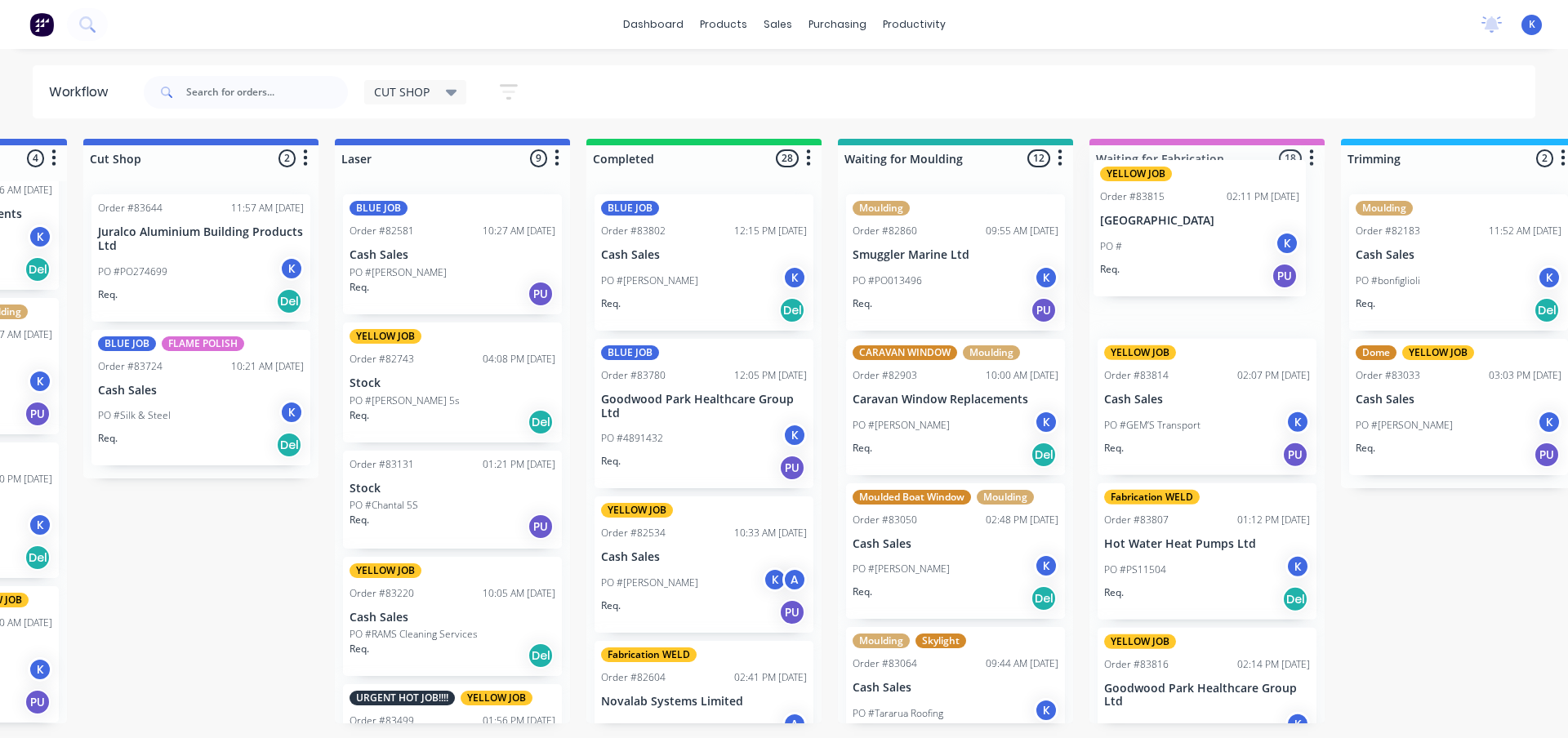
drag, startPoint x: 66, startPoint y: 416, endPoint x: 1122, endPoint y: 233, distance: 1071.7
